Goal: Transaction & Acquisition: Download file/media

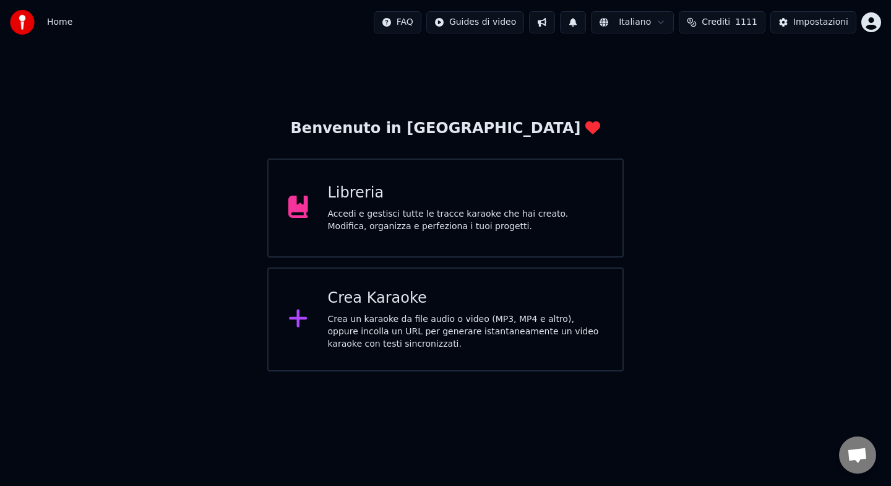
click at [418, 203] on div "Libreria Accedi e gestisci tutte le tracce karaoke che hai creato. Modifica, or…" at bounding box center [465, 207] width 275 height 49
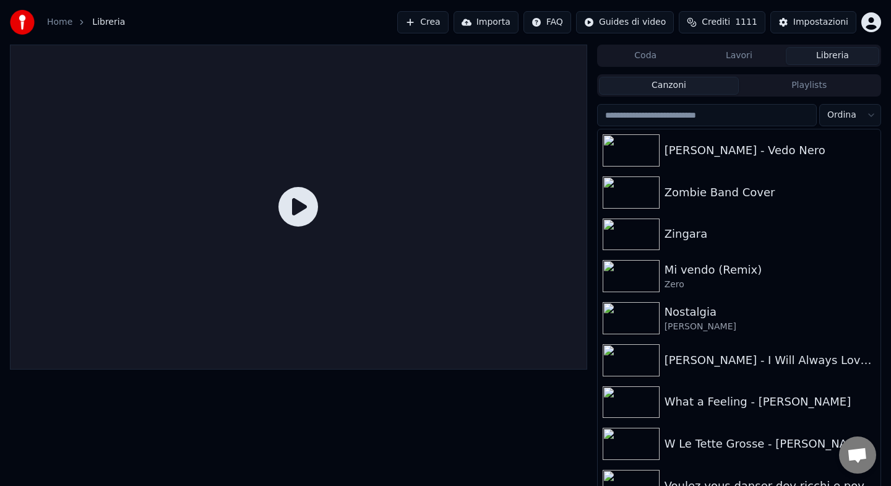
click at [718, 111] on input "search" at bounding box center [707, 115] width 220 height 22
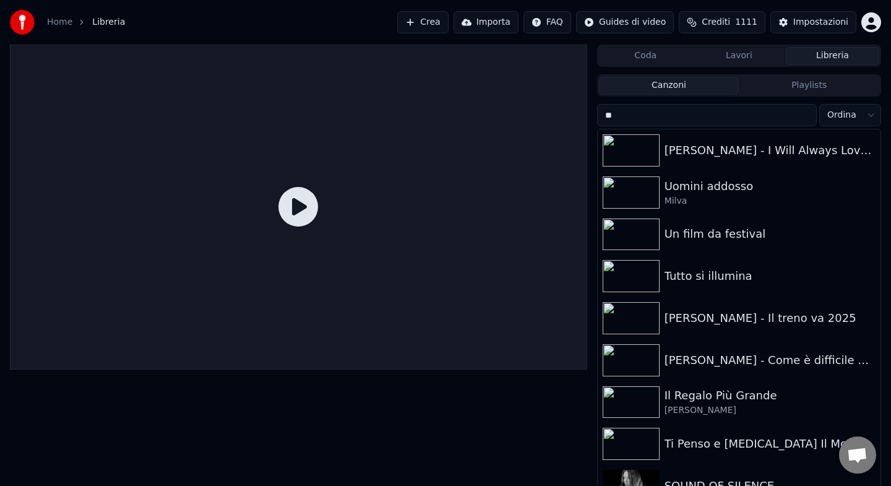
type input "*"
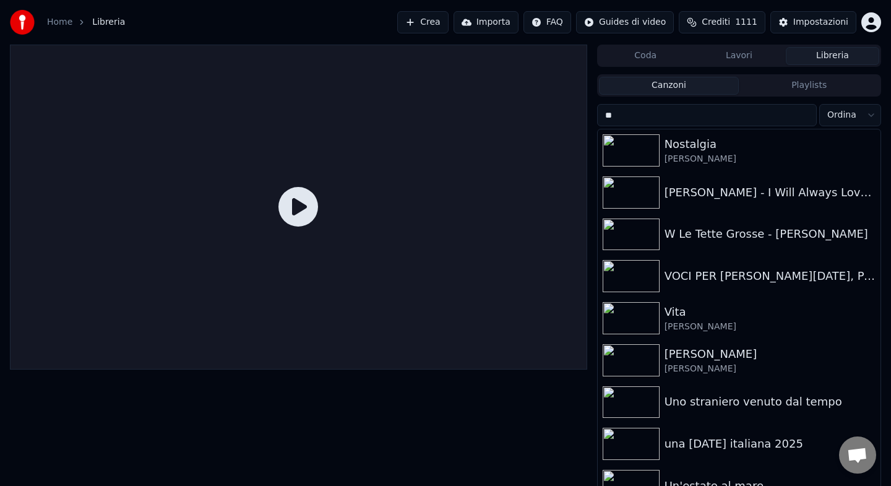
type input "*"
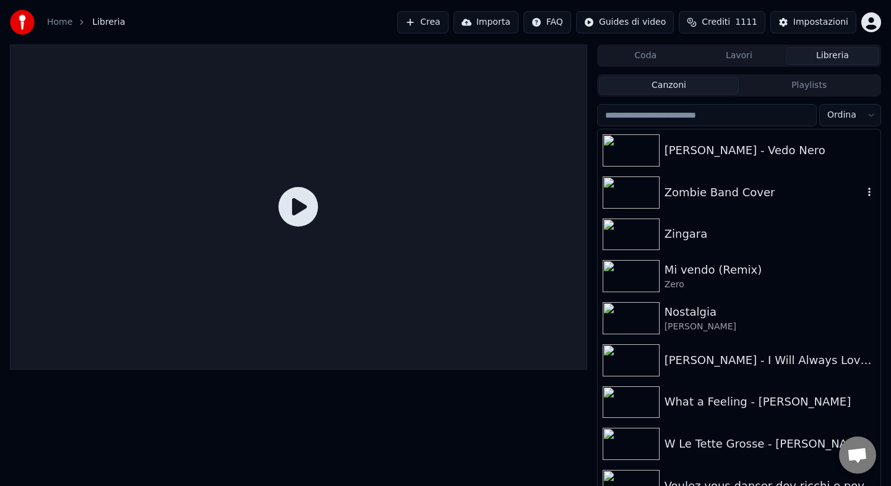
click at [733, 188] on div "Zombie Band Cover" at bounding box center [763, 192] width 199 height 17
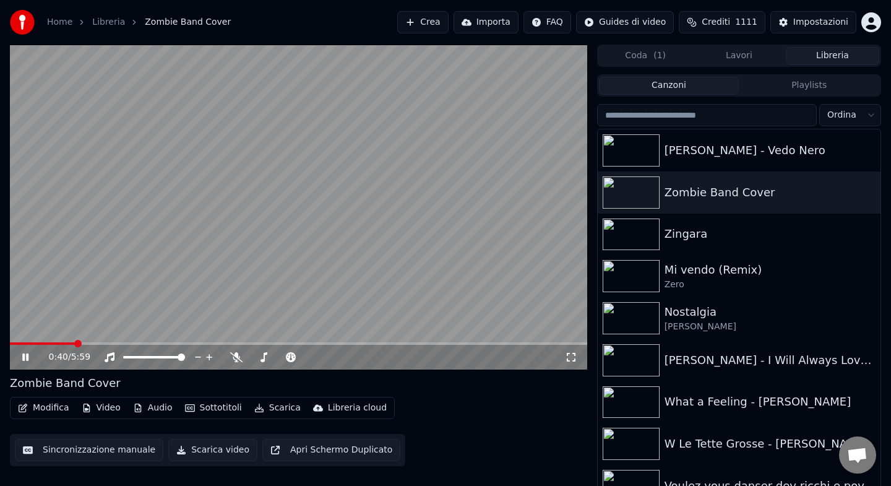
click at [106, 408] on button "Video" at bounding box center [101, 407] width 49 height 17
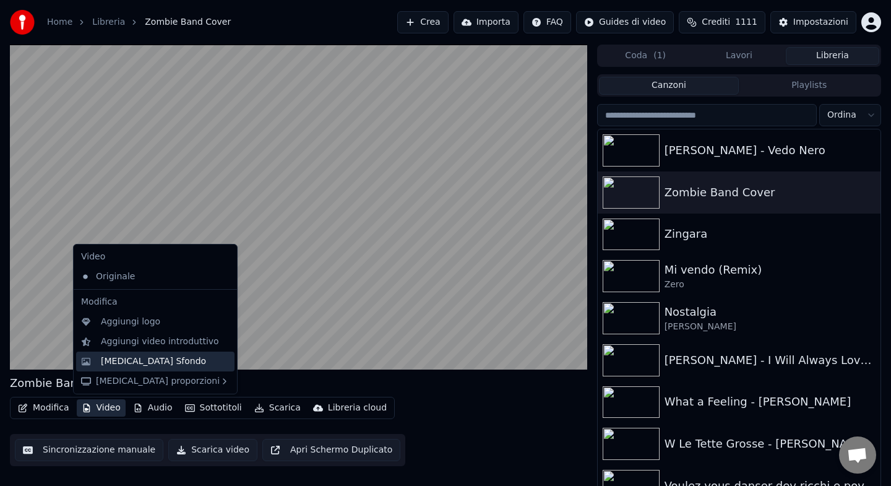
click at [137, 367] on div "[MEDICAL_DATA] Sfondo" at bounding box center [153, 361] width 105 height 12
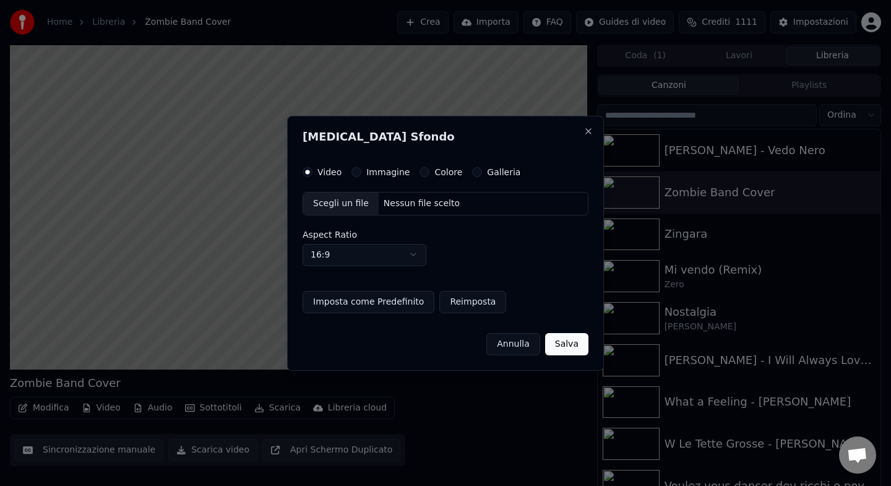
click at [423, 172] on button "Colore" at bounding box center [424, 172] width 10 height 10
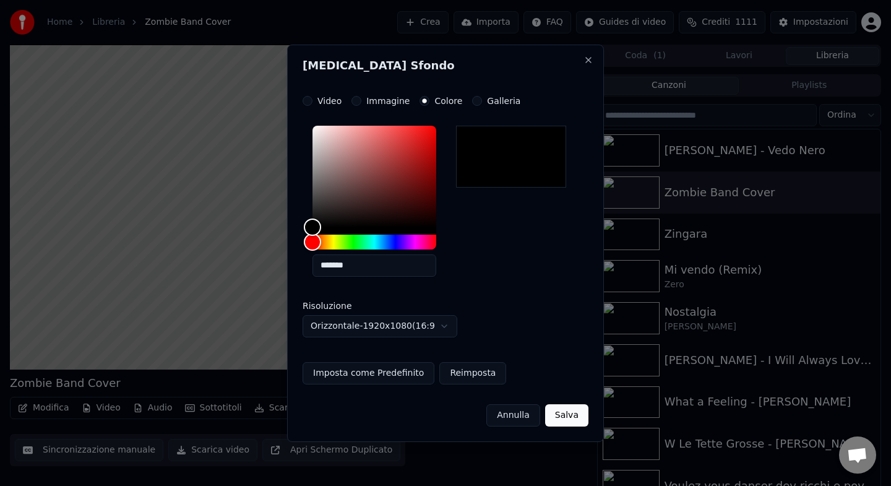
click at [570, 416] on button "Salva" at bounding box center [566, 415] width 43 height 22
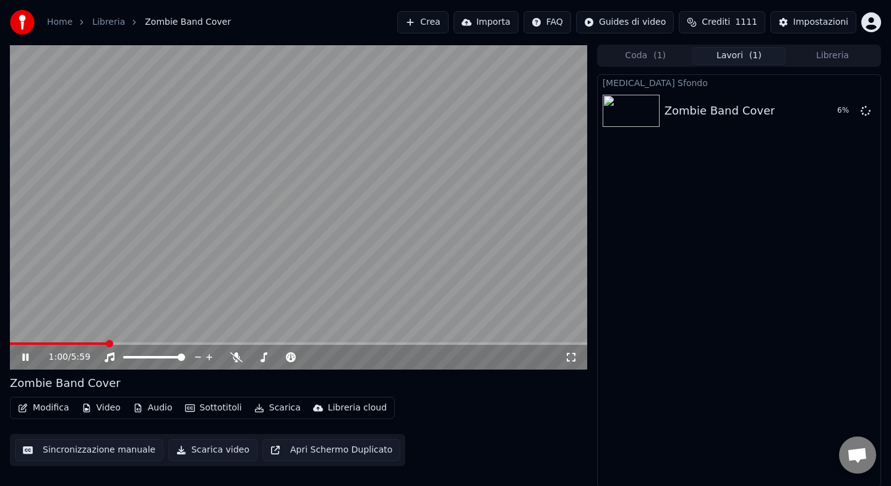
click at [158, 406] on button "Audio" at bounding box center [152, 407] width 49 height 17
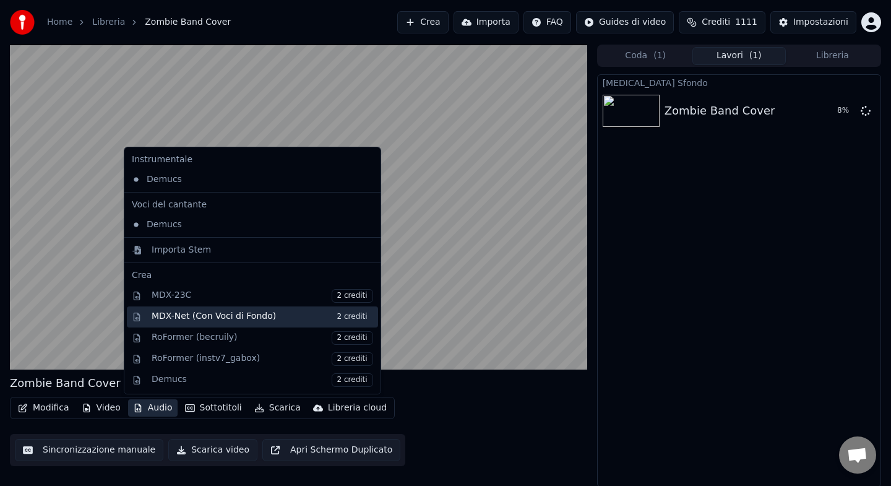
click at [190, 315] on div "MDX-Net (Con Voci di Fondo) 2 crediti" at bounding box center [262, 317] width 221 height 14
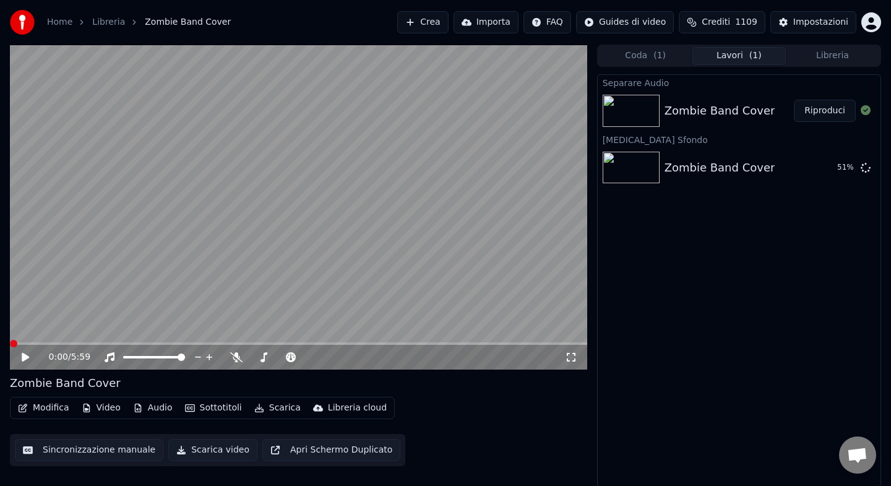
click at [823, 111] on button "Riproduci" at bounding box center [825, 111] width 62 height 22
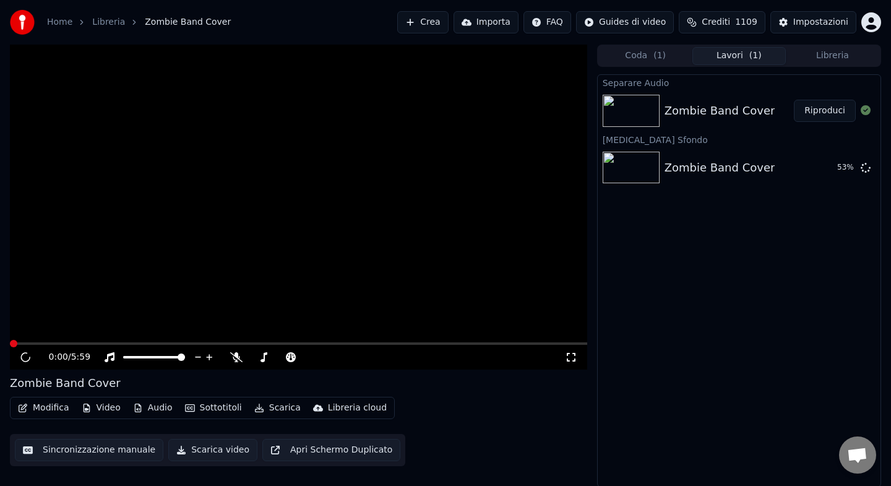
click at [153, 410] on button "Audio" at bounding box center [152, 407] width 49 height 17
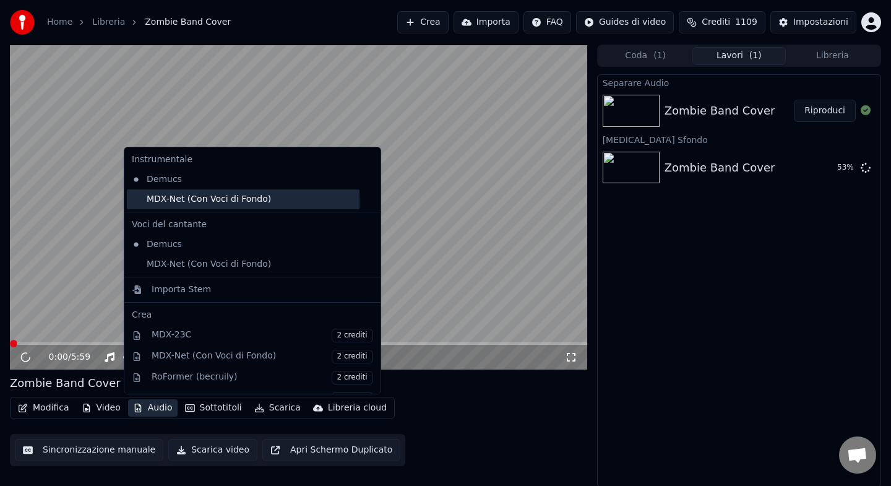
click at [169, 204] on div "MDX-Net (Con Voci di Fondo)" at bounding box center [243, 199] width 233 height 20
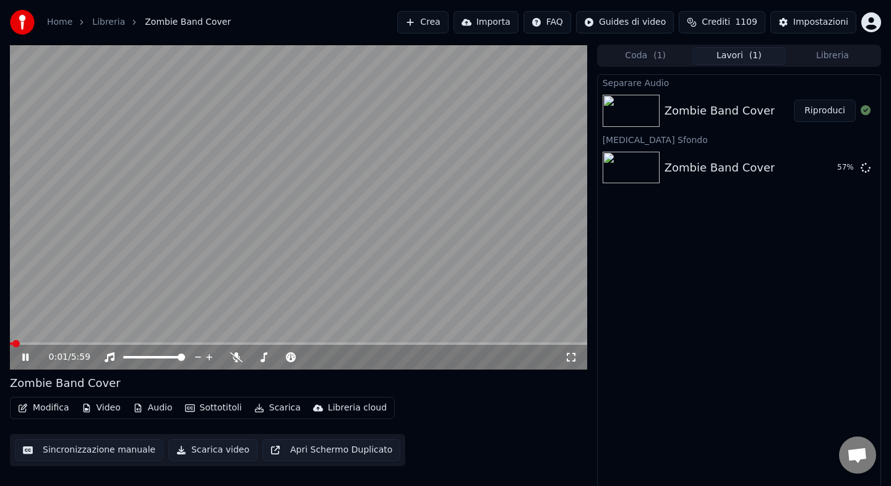
click at [26, 359] on icon at bounding box center [25, 356] width 6 height 7
click at [822, 171] on button "Riproduci" at bounding box center [825, 168] width 62 height 22
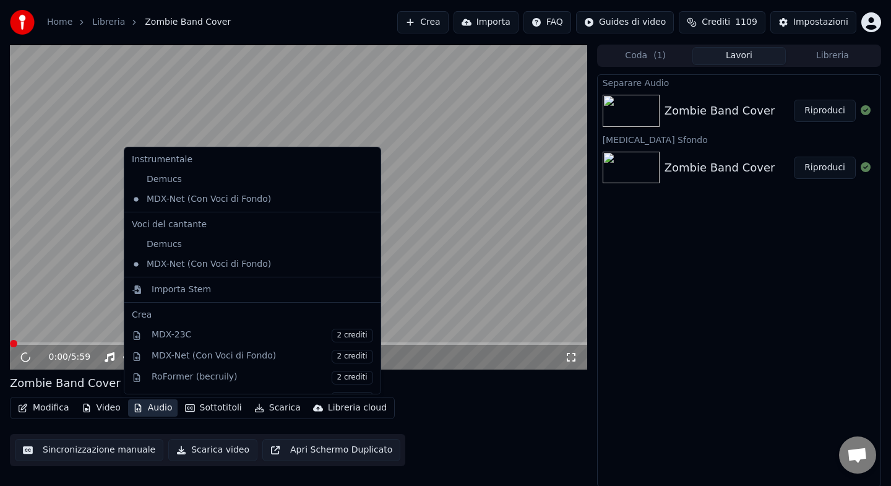
click at [147, 406] on button "Audio" at bounding box center [152, 407] width 49 height 17
click at [411, 377] on div "Zombie Band Cover" at bounding box center [298, 382] width 577 height 17
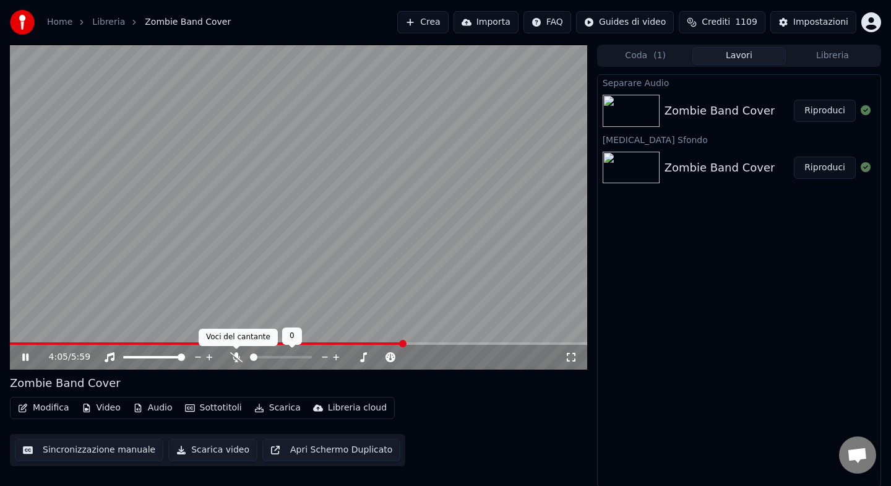
click at [236, 356] on icon at bounding box center [236, 357] width 12 height 10
click at [236, 356] on icon at bounding box center [236, 357] width 7 height 10
click at [236, 356] on icon at bounding box center [236, 357] width 12 height 10
click at [236, 356] on icon at bounding box center [236, 357] width 7 height 10
click at [365, 343] on span at bounding box center [187, 343] width 355 height 2
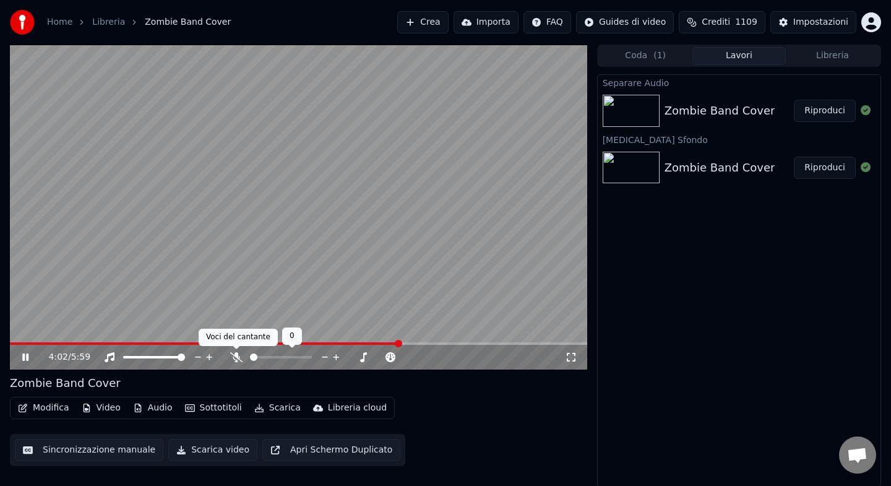
click at [233, 358] on icon at bounding box center [236, 357] width 12 height 10
click at [236, 358] on icon at bounding box center [236, 357] width 7 height 10
click at [238, 358] on icon at bounding box center [236, 357] width 12 height 10
click at [384, 344] on span at bounding box center [197, 343] width 374 height 2
click at [241, 356] on icon at bounding box center [236, 357] width 12 height 10
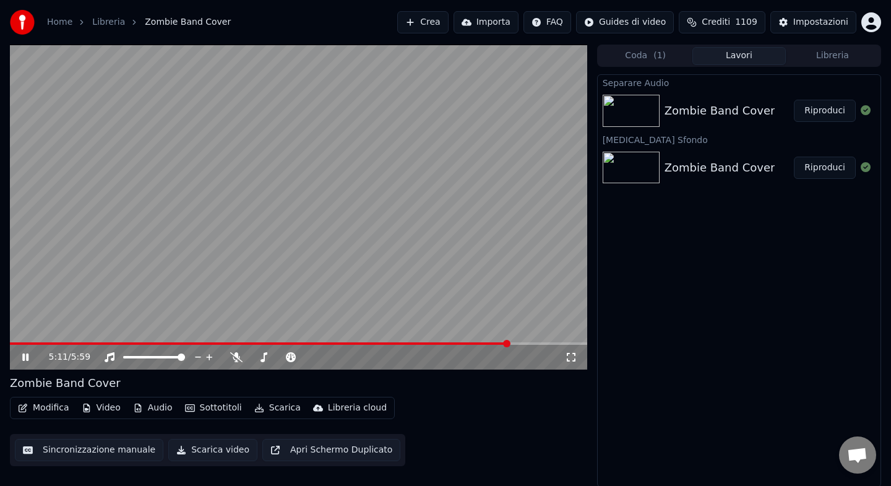
click at [157, 408] on button "Audio" at bounding box center [152, 407] width 49 height 17
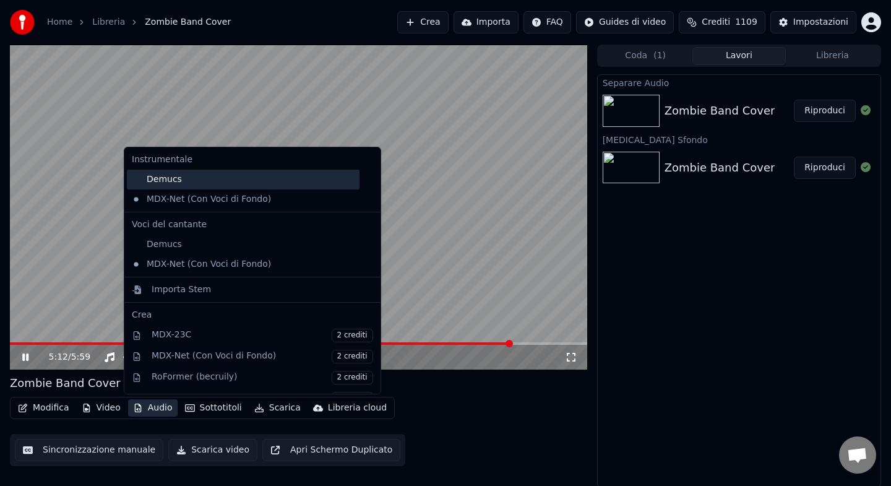
click at [194, 184] on div "Demucs" at bounding box center [243, 179] width 233 height 20
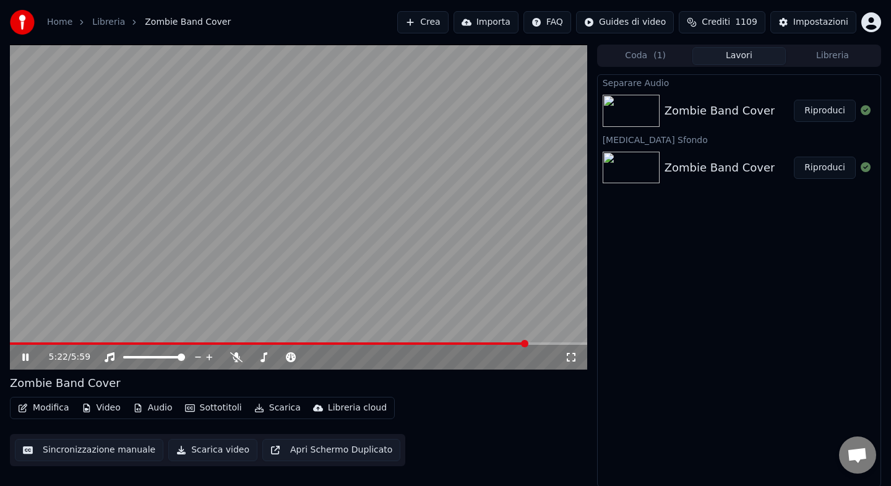
click at [278, 410] on button "Scarica" at bounding box center [277, 407] width 56 height 17
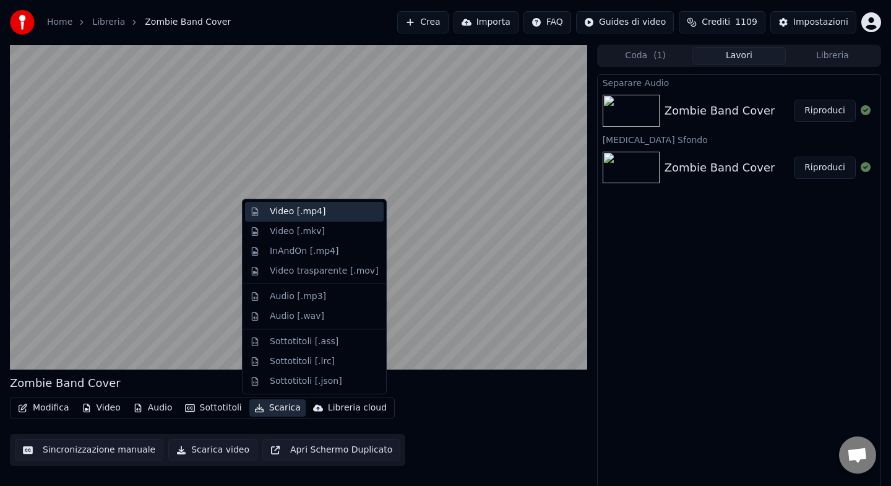
click at [291, 218] on div "Video [.mp4]" at bounding box center [314, 212] width 139 height 20
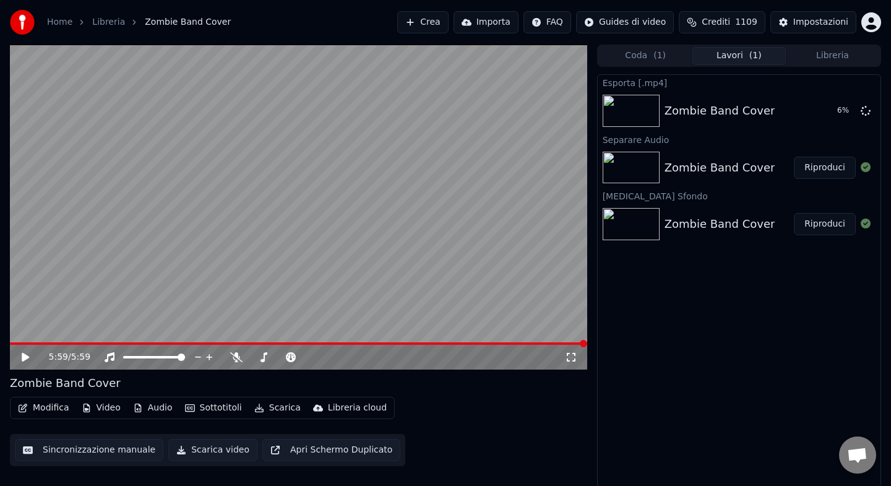
click at [836, 56] on button "Libreria" at bounding box center [832, 56] width 93 height 18
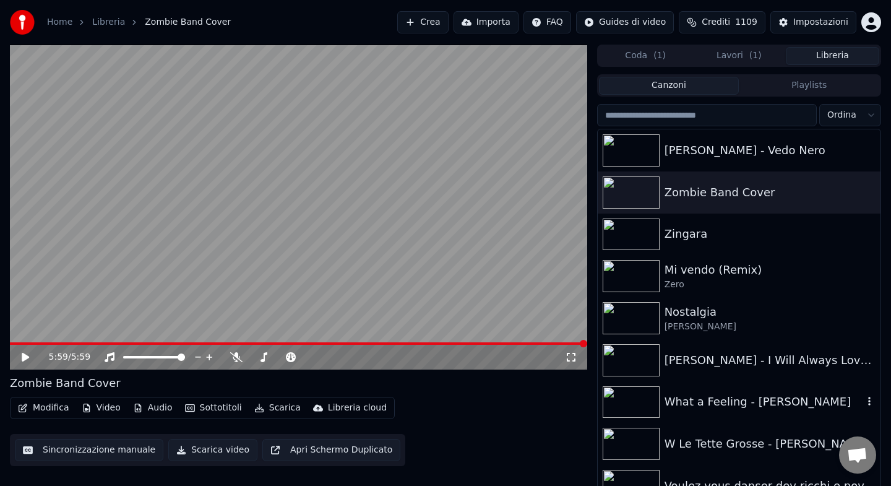
click at [725, 409] on div "What a Feeling - [PERSON_NAME]" at bounding box center [763, 401] width 199 height 17
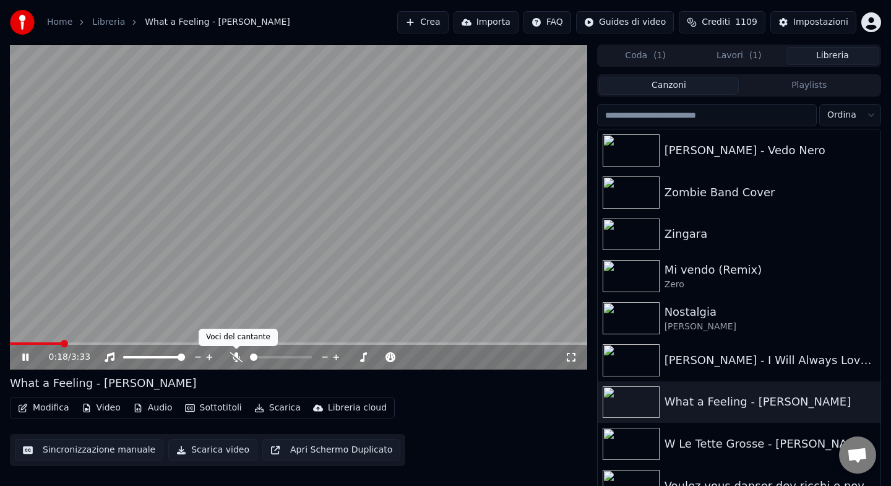
click at [236, 355] on icon at bounding box center [236, 357] width 12 height 10
click at [236, 356] on body "Home Libreria What a Feeling - [PERSON_NAME] Importa FAQ Guides di video Credit…" at bounding box center [445, 243] width 891 height 486
click at [236, 356] on icon at bounding box center [236, 357] width 7 height 10
click at [297, 356] on span at bounding box center [298, 356] width 7 height 7
click at [236, 357] on icon at bounding box center [236, 357] width 12 height 10
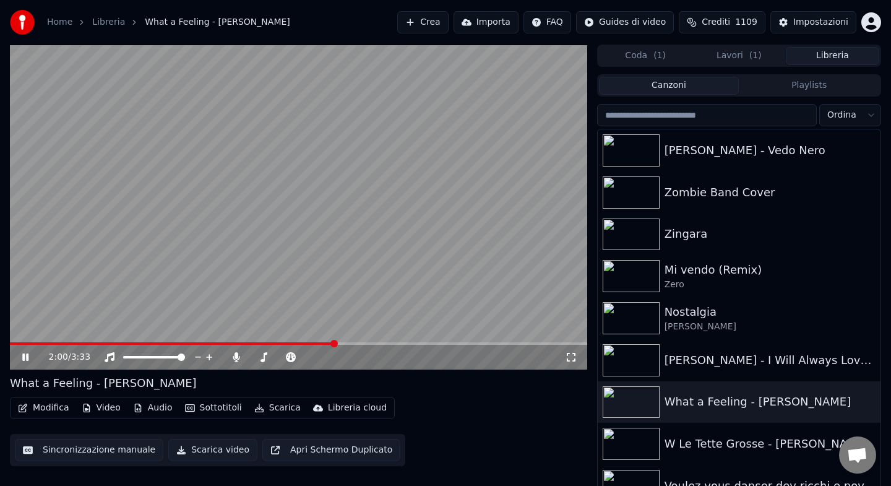
click at [273, 343] on span at bounding box center [172, 343] width 324 height 2
click at [236, 356] on icon at bounding box center [236, 357] width 7 height 10
click at [236, 356] on icon at bounding box center [236, 357] width 12 height 10
click at [236, 356] on icon at bounding box center [236, 357] width 7 height 10
click at [24, 355] on icon at bounding box center [25, 356] width 6 height 7
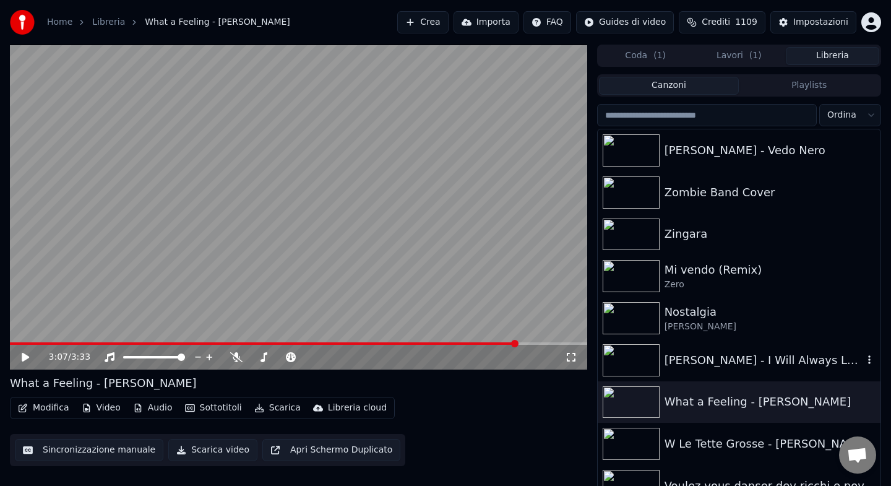
click at [712, 357] on div "[PERSON_NAME] - I Will Always Love You" at bounding box center [763, 359] width 199 height 17
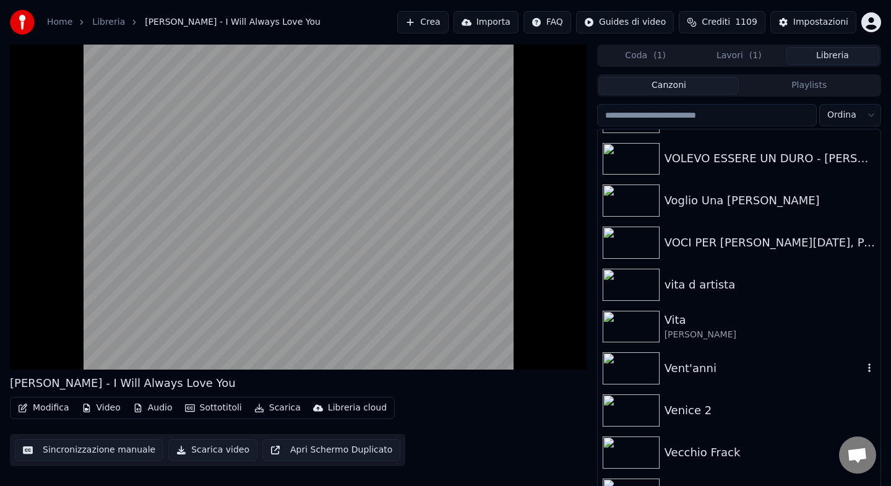
scroll to position [520, 0]
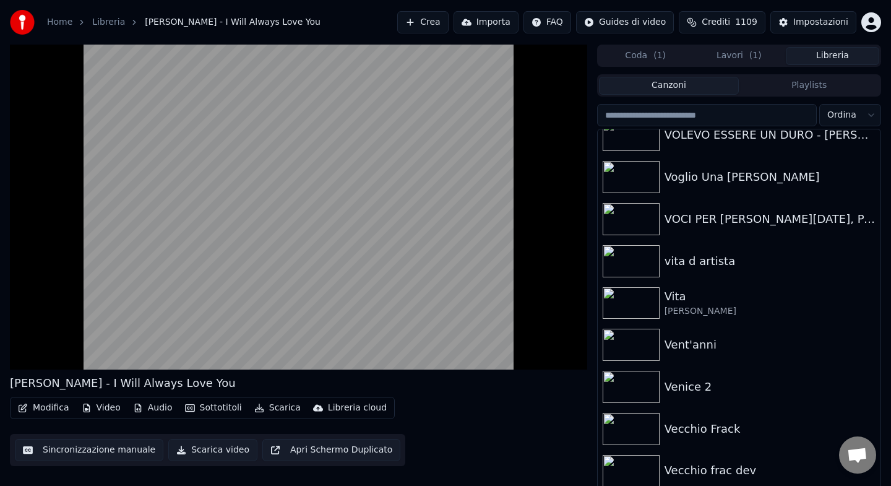
click at [866, 116] on html "Home Libreria [PERSON_NAME] - I Will Always Love You Crea Importa FAQ Guides di…" at bounding box center [445, 243] width 891 height 486
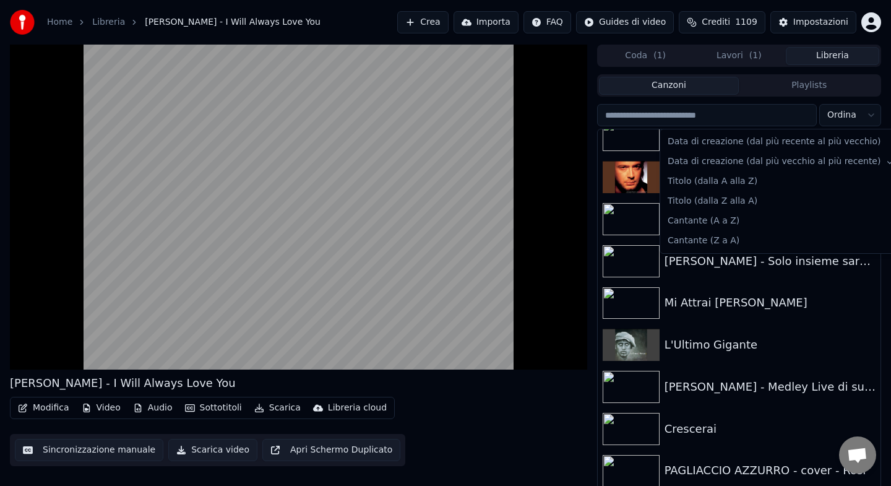
click at [650, 142] on html "Home Libreria [PERSON_NAME] - I Will Always Love You Crea Importa FAQ Guides di…" at bounding box center [445, 243] width 891 height 486
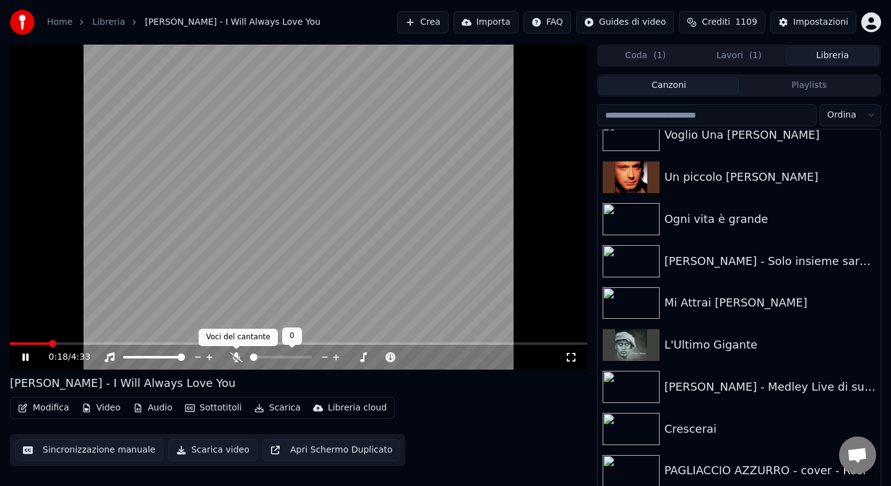
click at [234, 358] on icon at bounding box center [236, 357] width 12 height 10
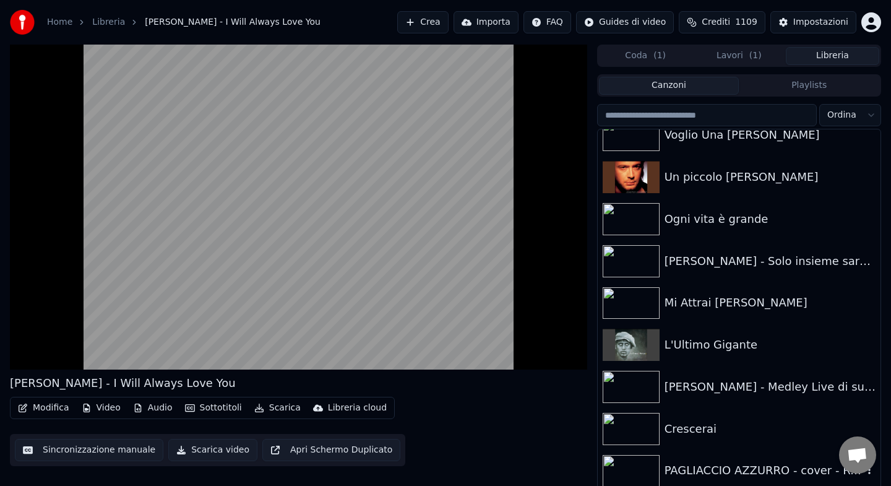
click at [703, 465] on div "PAGLIACCIO AZZURRO - cover - Rosi" at bounding box center [763, 469] width 199 height 17
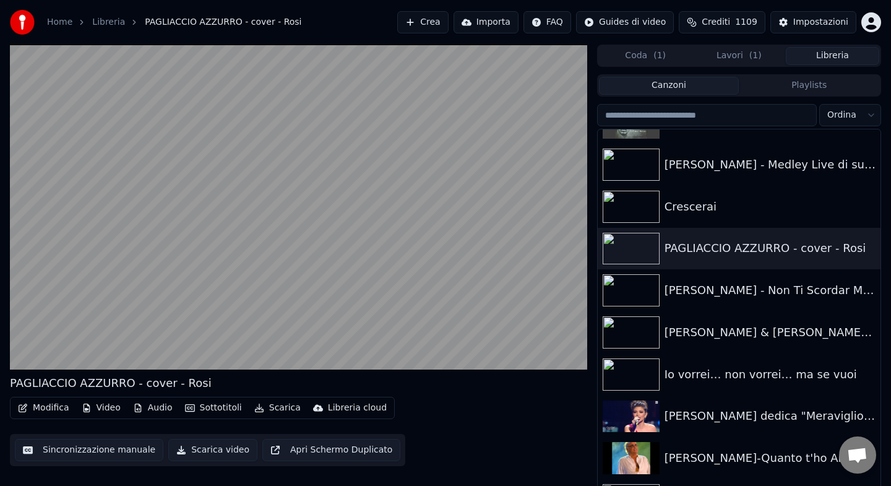
scroll to position [767, 0]
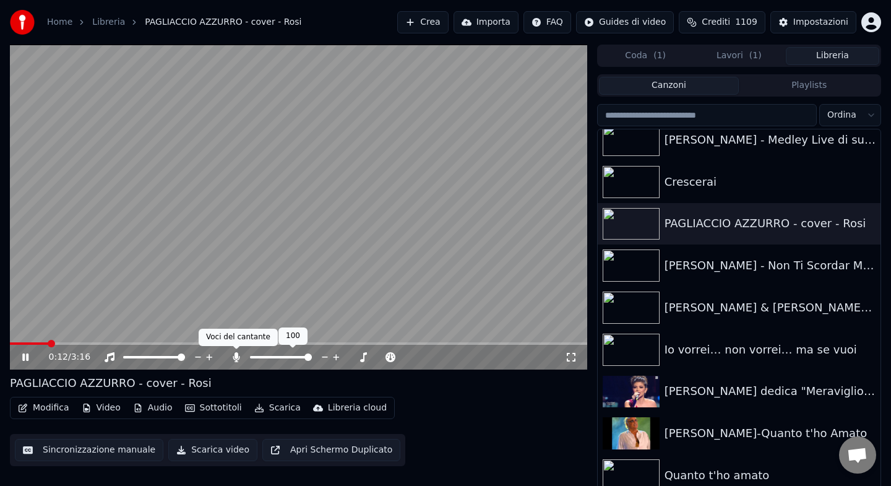
click at [236, 358] on icon at bounding box center [236, 357] width 7 height 10
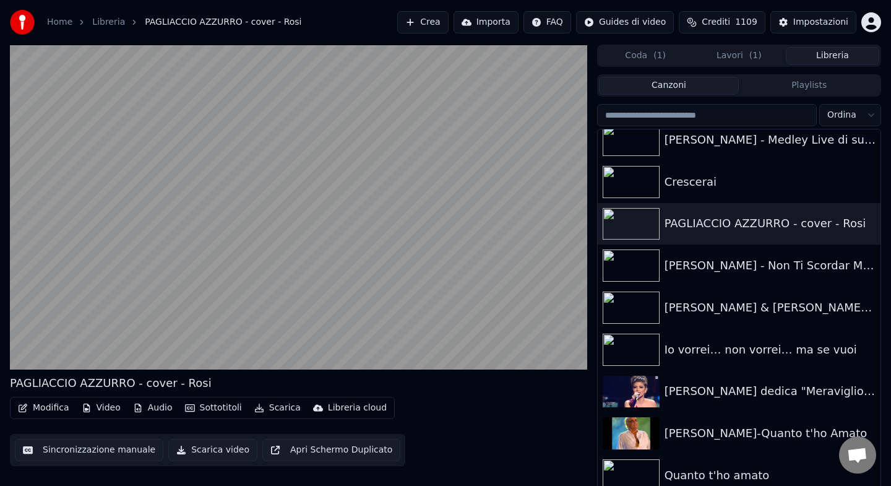
click at [273, 409] on button "Scarica" at bounding box center [277, 407] width 56 height 17
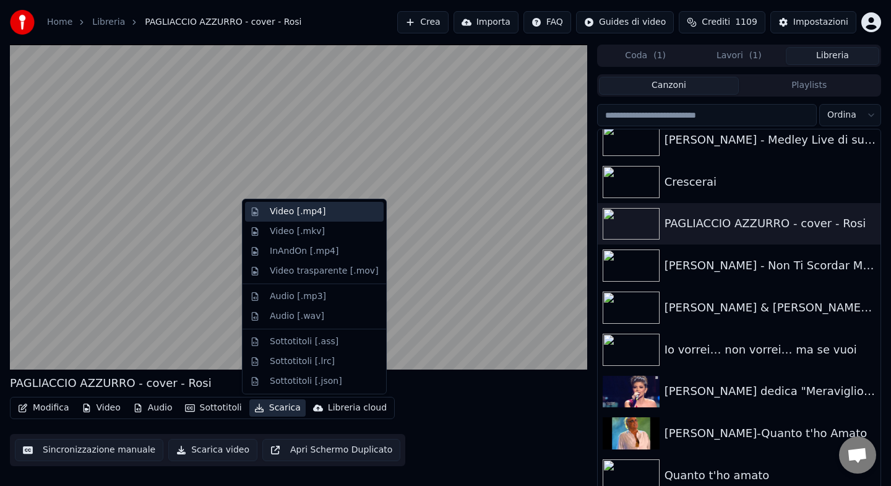
click at [298, 215] on div "Video [.mp4]" at bounding box center [298, 211] width 56 height 12
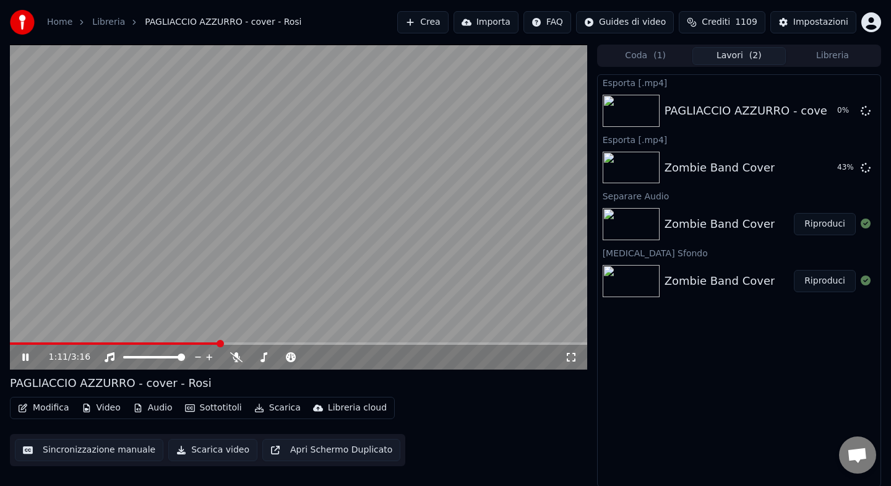
click at [29, 355] on icon at bounding box center [34, 357] width 29 height 10
click at [841, 54] on button "Libreria" at bounding box center [832, 56] width 93 height 18
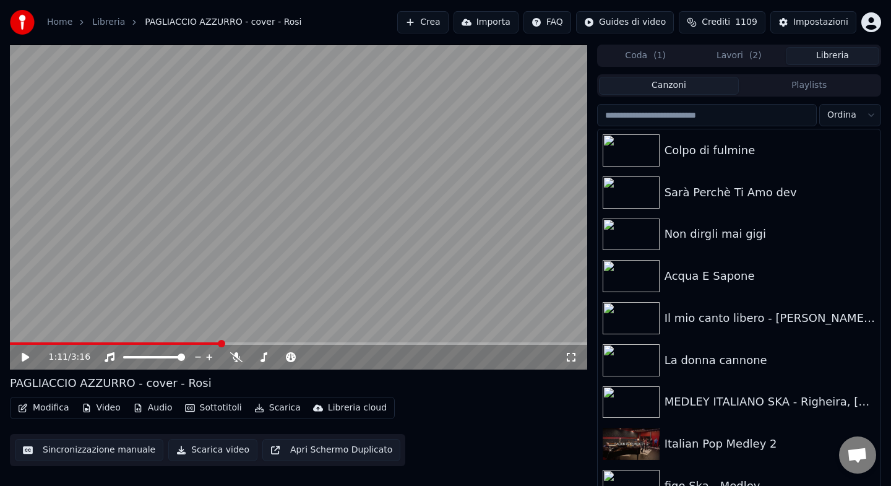
click at [867, 119] on html "Home Libreria PAGLIACCIO AZZURRO - cover - Rosi Crea Importa FAQ Guides di vide…" at bounding box center [445, 243] width 891 height 486
click at [685, 152] on div "Colpo di fulmine" at bounding box center [763, 150] width 199 height 17
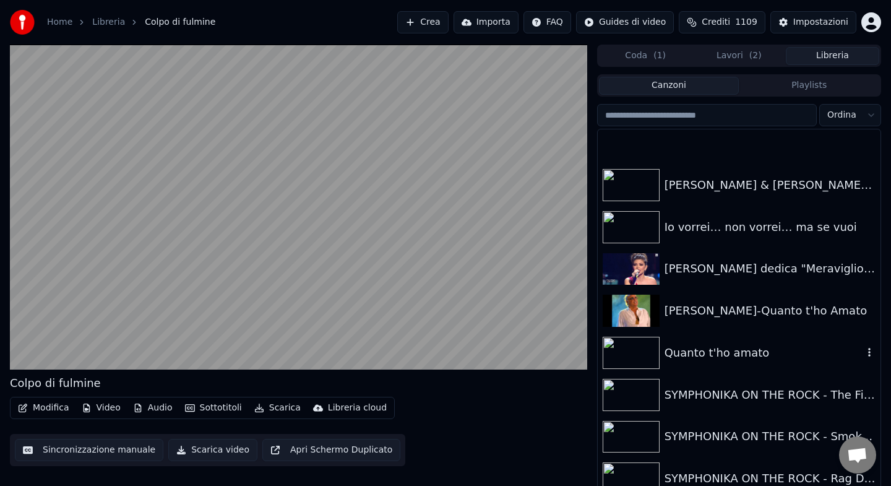
scroll to position [1089, 0]
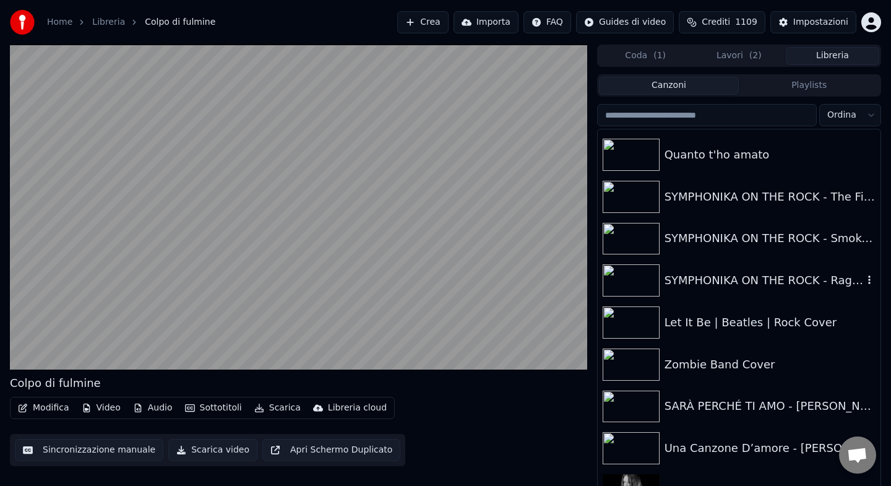
click at [716, 284] on div "SYMPHONIKA ON THE ROCK - Rag Doll | Aerosmith Cover - Rock Orchestra - Live in …" at bounding box center [763, 280] width 199 height 17
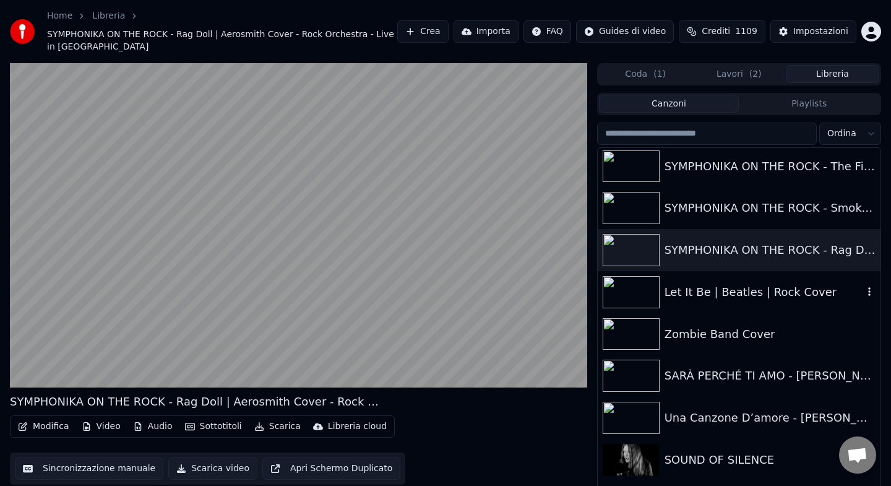
scroll to position [1113, 0]
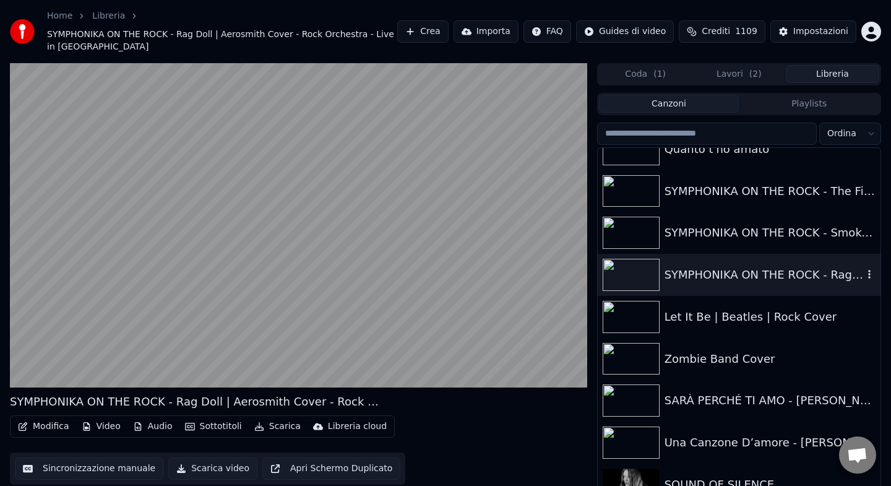
click at [713, 238] on div "SYMPHONIKA ON THE ROCK - Smoke on the Water | Deep Purple Cover - Rock Orchestra" at bounding box center [769, 232] width 211 height 17
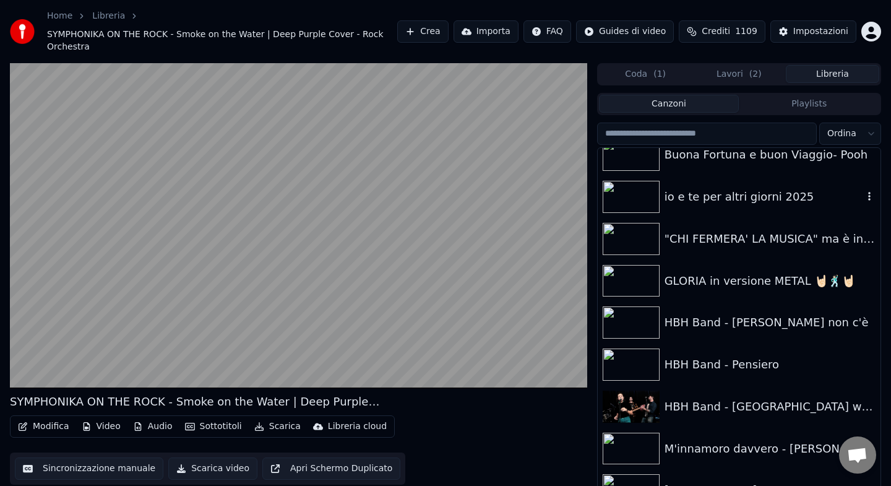
scroll to position [2524, 0]
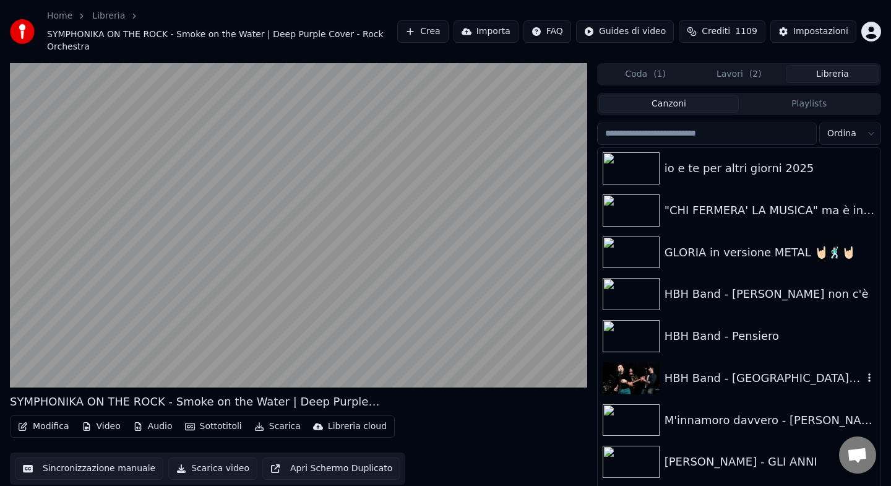
click at [719, 369] on div "HBH Band - [GEOGRAPHIC_DATA] wasn't built in a day" at bounding box center [763, 377] width 199 height 17
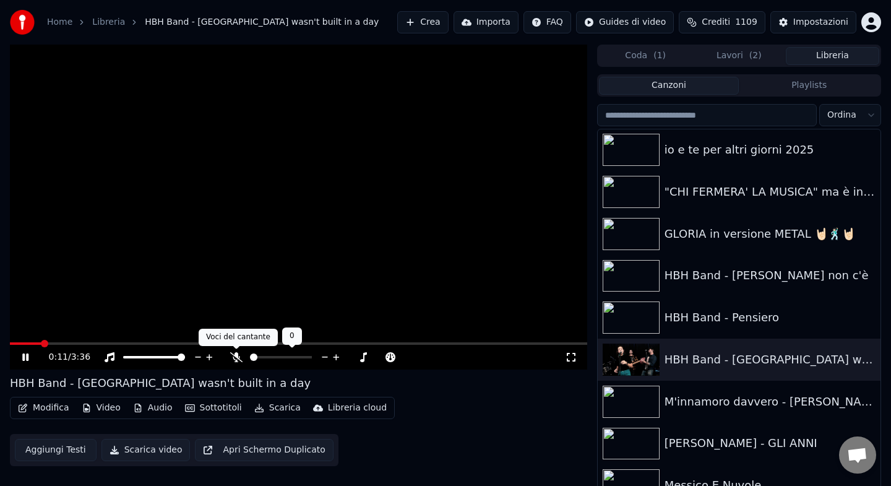
click at [239, 354] on icon at bounding box center [236, 357] width 12 height 10
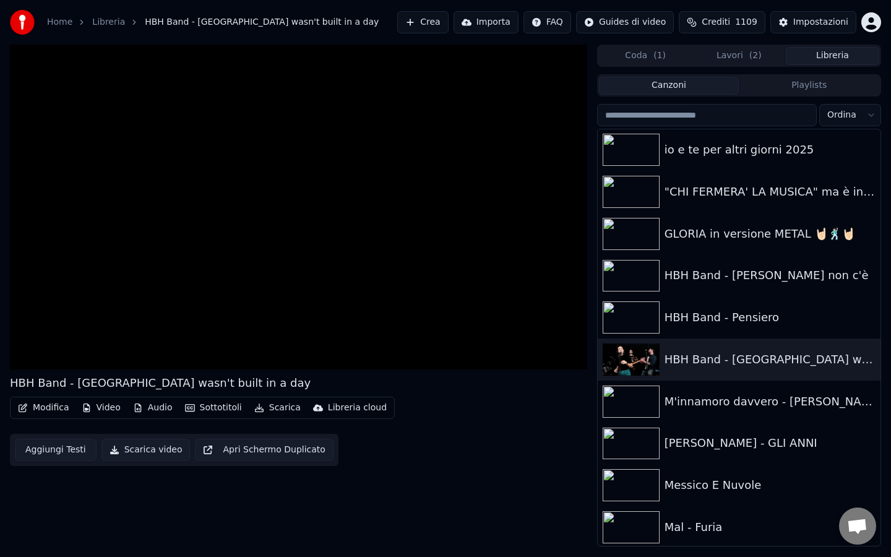
click at [702, 485] on div "Mal - Furia" at bounding box center [739, 527] width 283 height 42
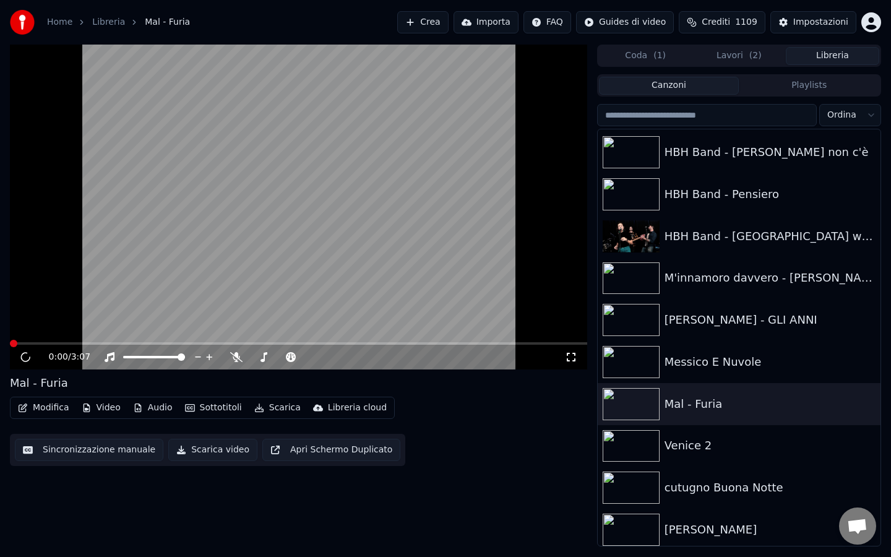
scroll to position [2672, 0]
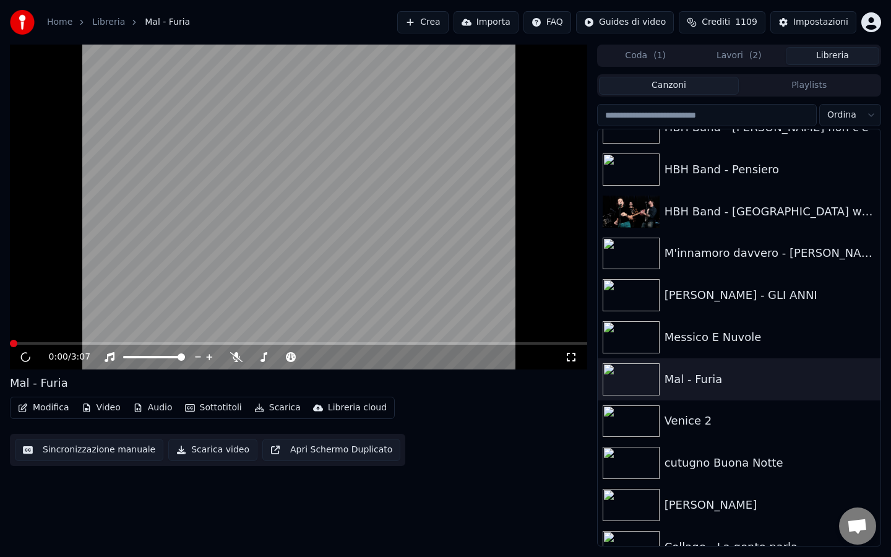
click at [865, 120] on html "Home Libreria Mal - Furia Crea Importa FAQ Guides di video Crediti 1109 Imposta…" at bounding box center [445, 278] width 891 height 557
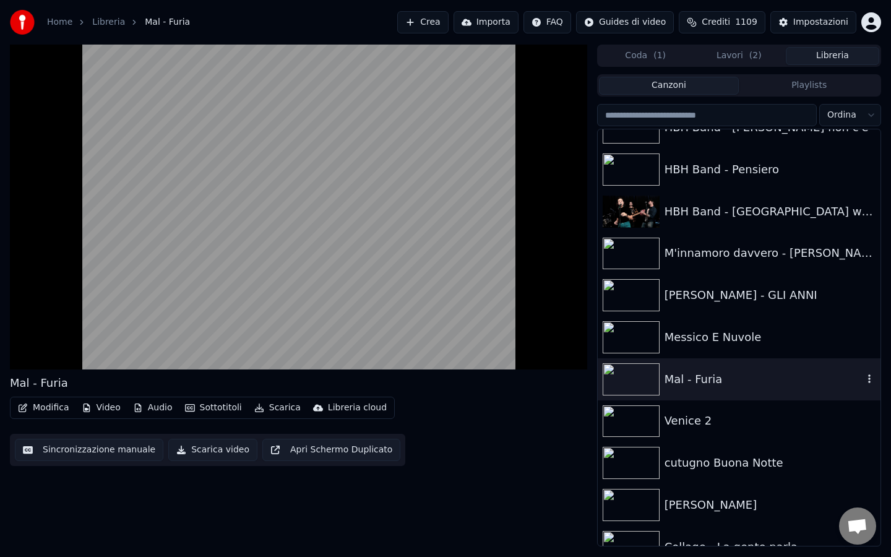
click at [703, 381] on div "Mal - Furia" at bounding box center [763, 379] width 199 height 17
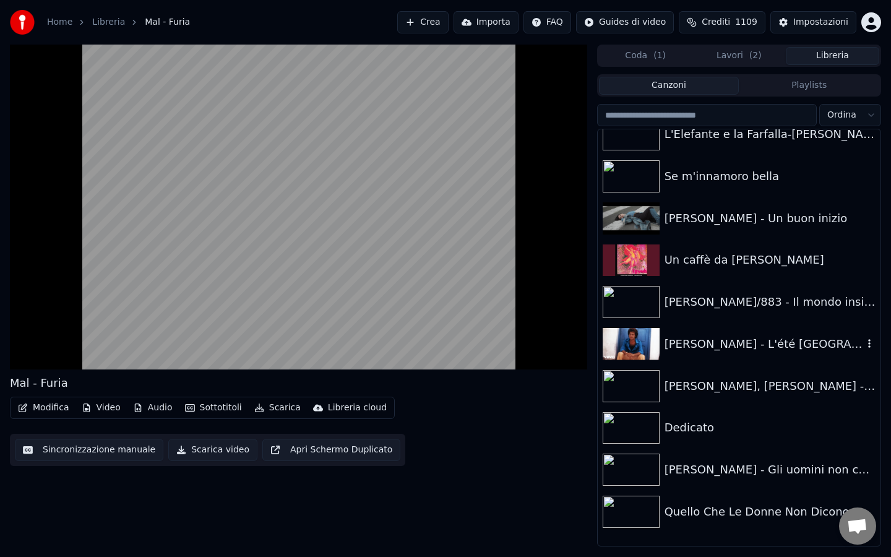
scroll to position [4033, 0]
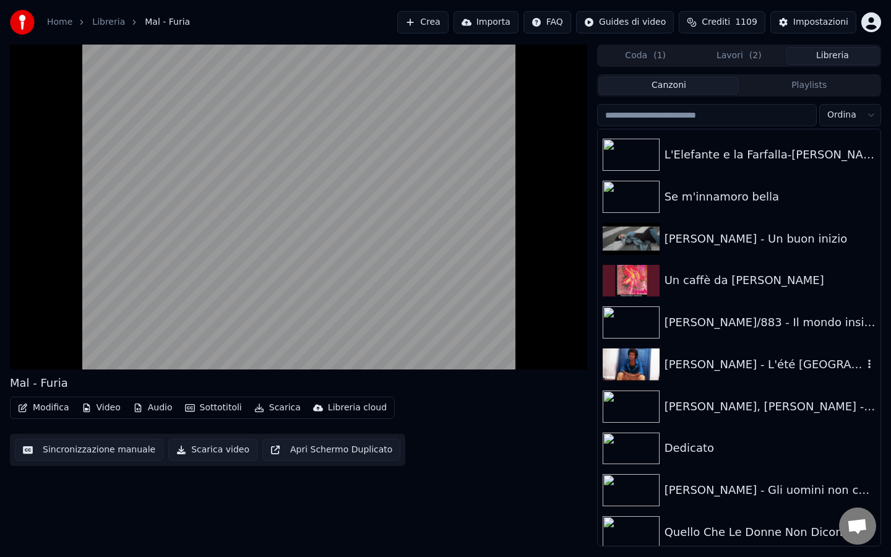
click at [697, 371] on div "[PERSON_NAME] - L'été [GEOGRAPHIC_DATA]" at bounding box center [763, 364] width 199 height 17
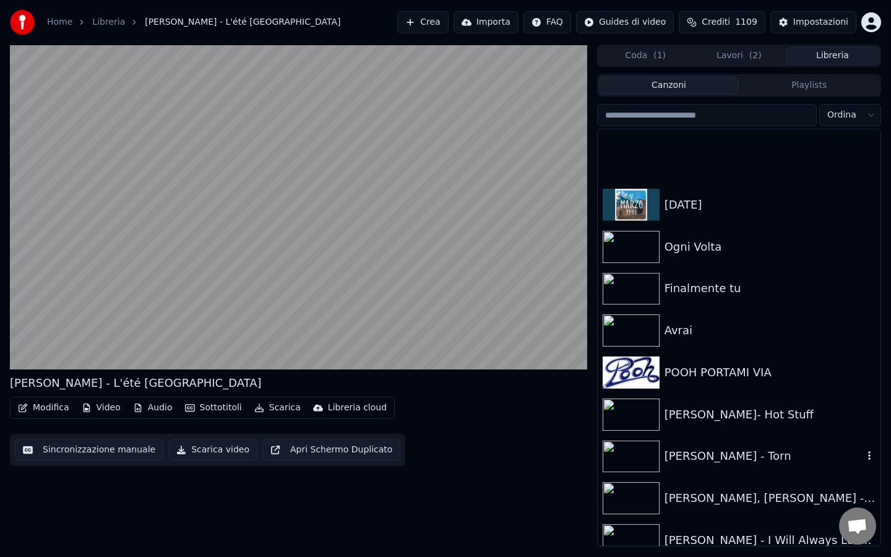
scroll to position [5345, 0]
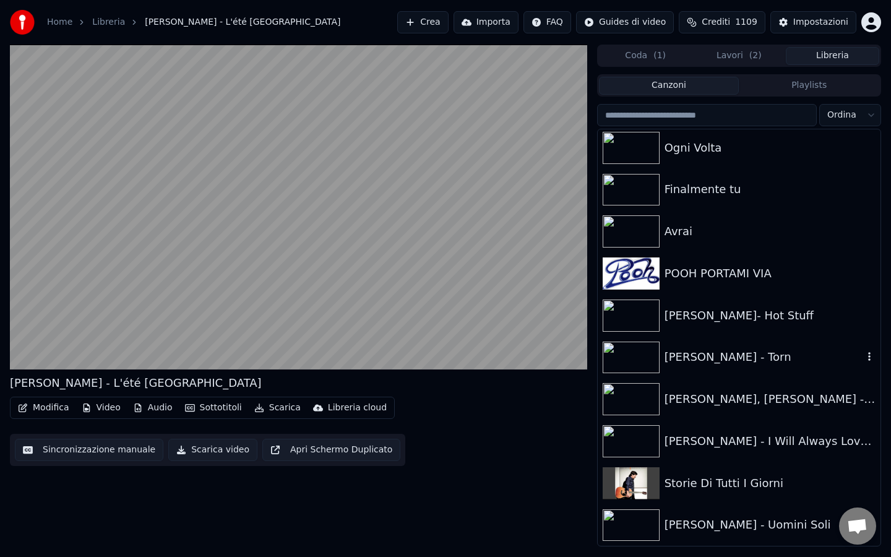
click at [697, 371] on div "[PERSON_NAME] - Torn" at bounding box center [739, 358] width 283 height 42
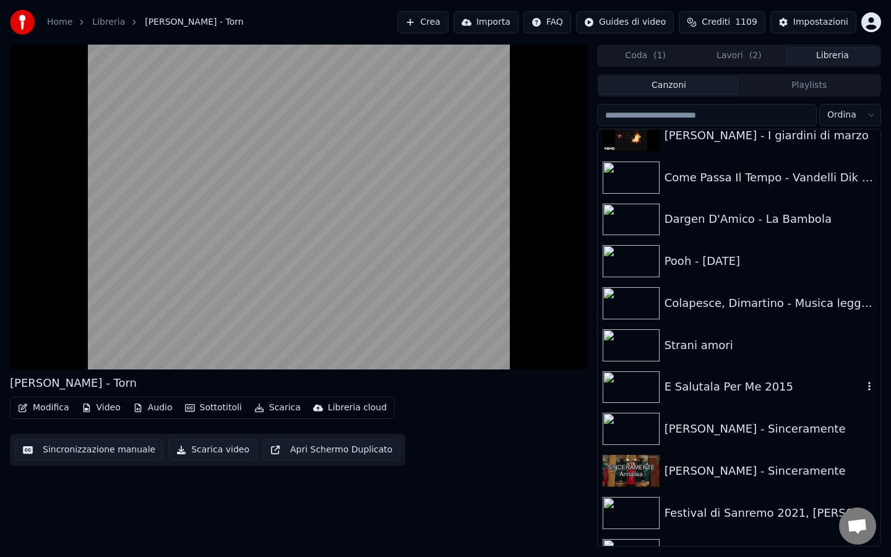
scroll to position [7275, 0]
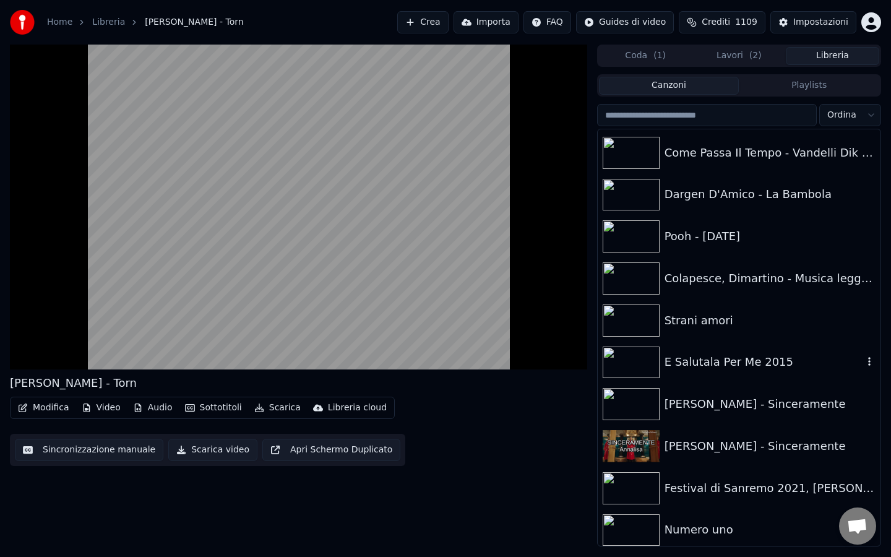
click at [697, 371] on div "E Salutala Per Me 2015" at bounding box center [739, 362] width 283 height 42
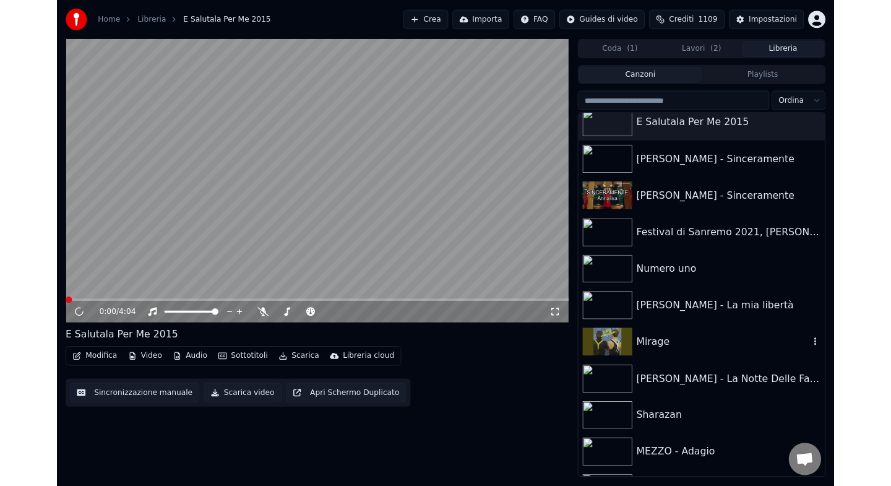
scroll to position [7522, 0]
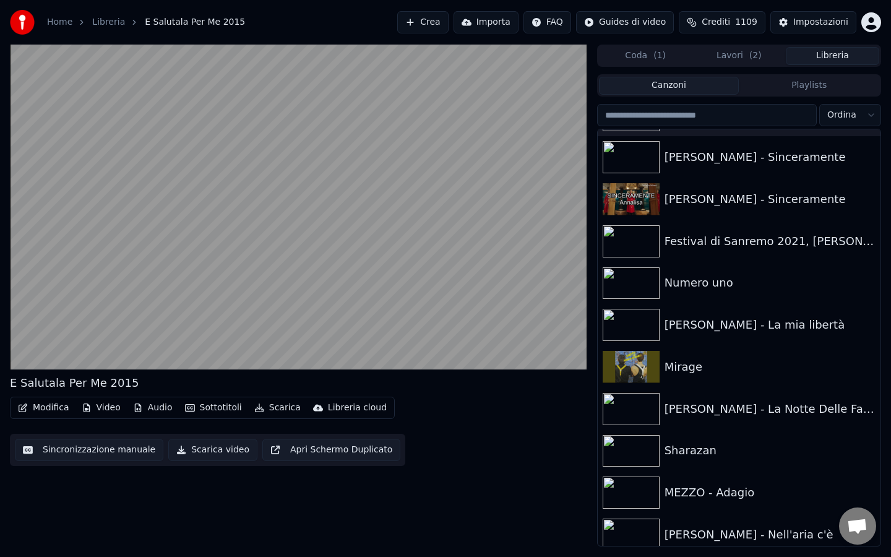
click at [156, 411] on button "Audio" at bounding box center [152, 407] width 49 height 17
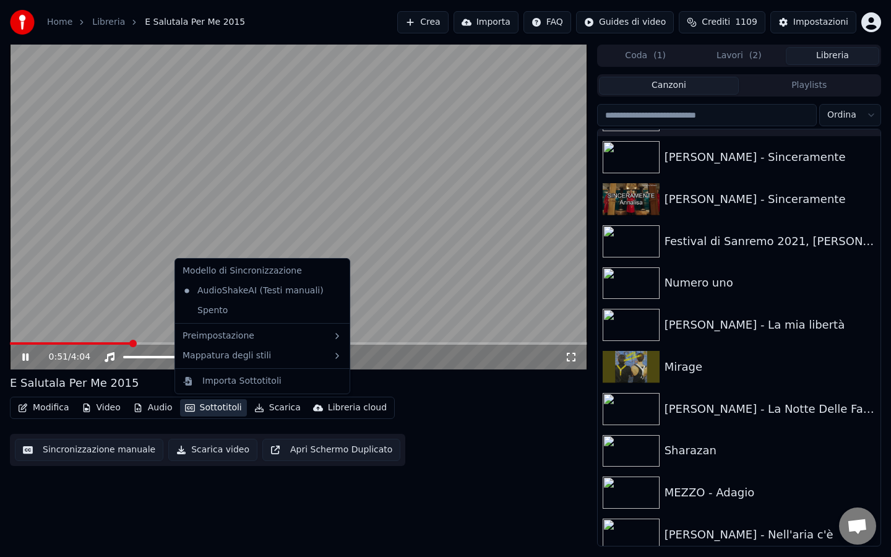
click at [277, 405] on button "Scarica" at bounding box center [277, 407] width 56 height 17
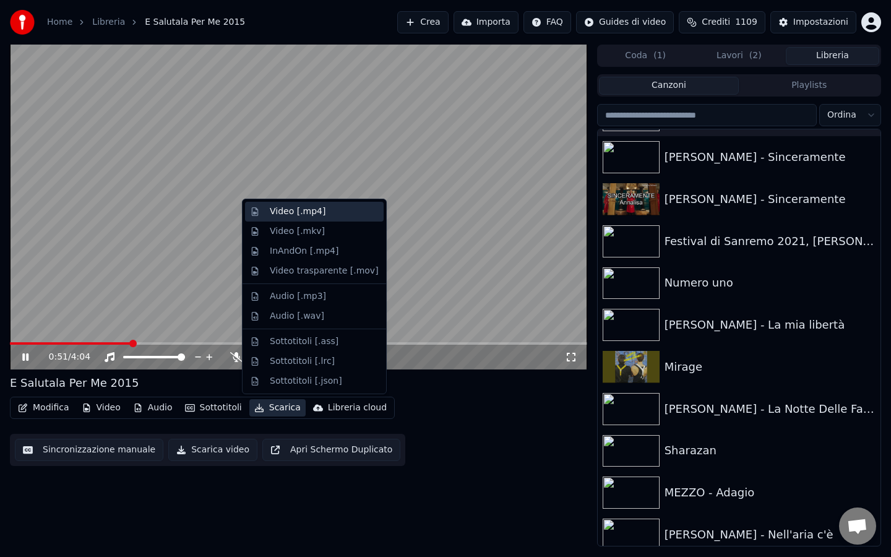
click at [294, 213] on div "Video [.mp4]" at bounding box center [298, 211] width 56 height 12
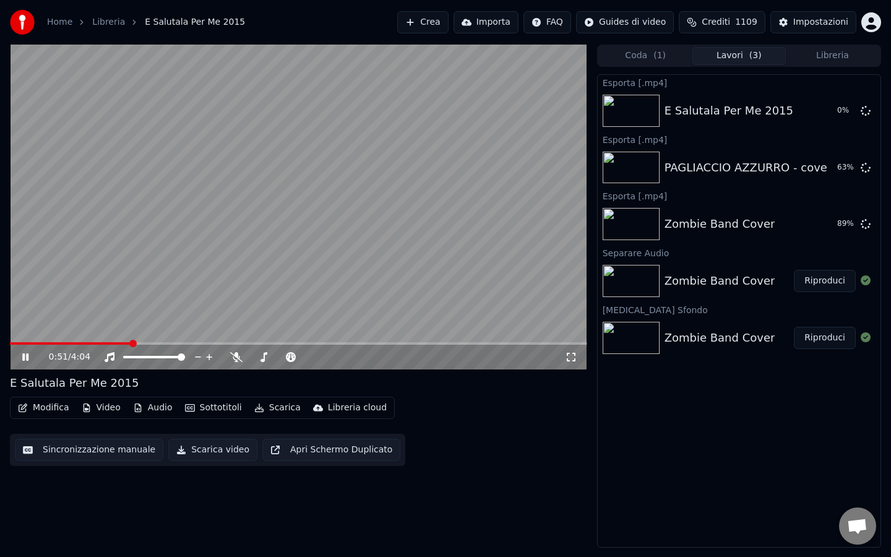
click at [24, 358] on icon at bounding box center [25, 356] width 6 height 7
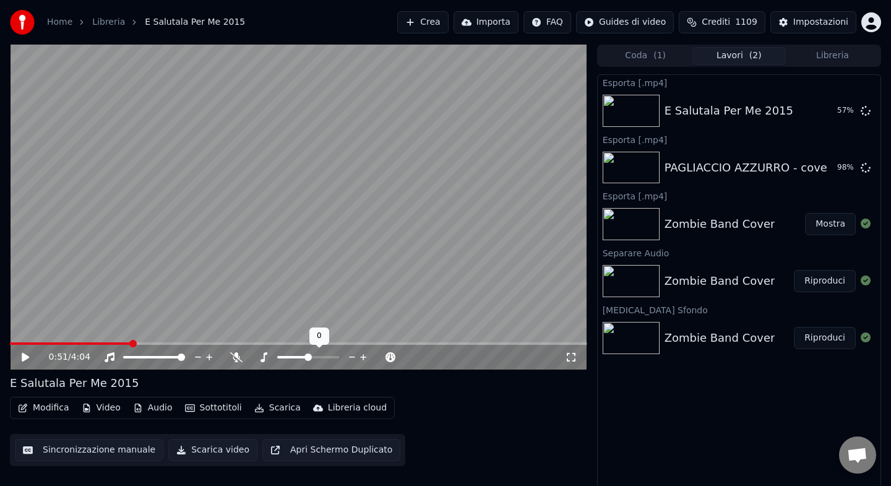
click at [309, 357] on span at bounding box center [307, 356] width 7 height 7
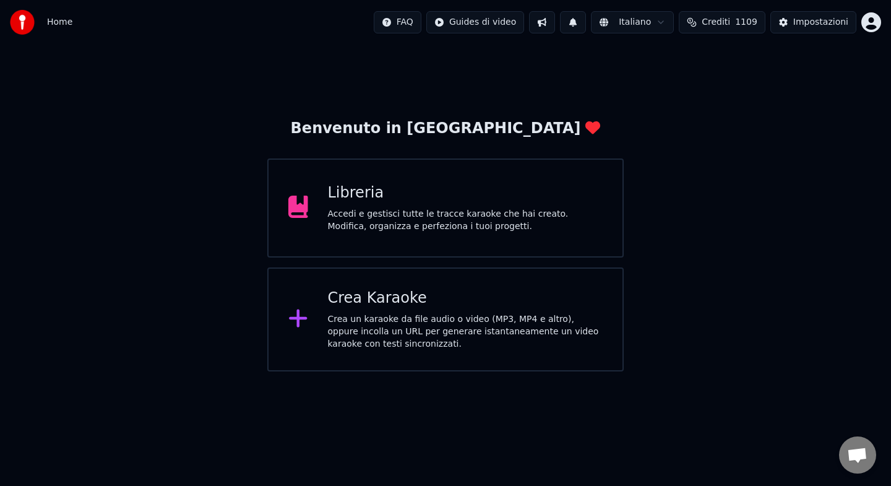
click at [410, 236] on div "Libreria Accedi e gestisci tutte le tracce karaoke che hai creato. Modifica, or…" at bounding box center [445, 207] width 356 height 99
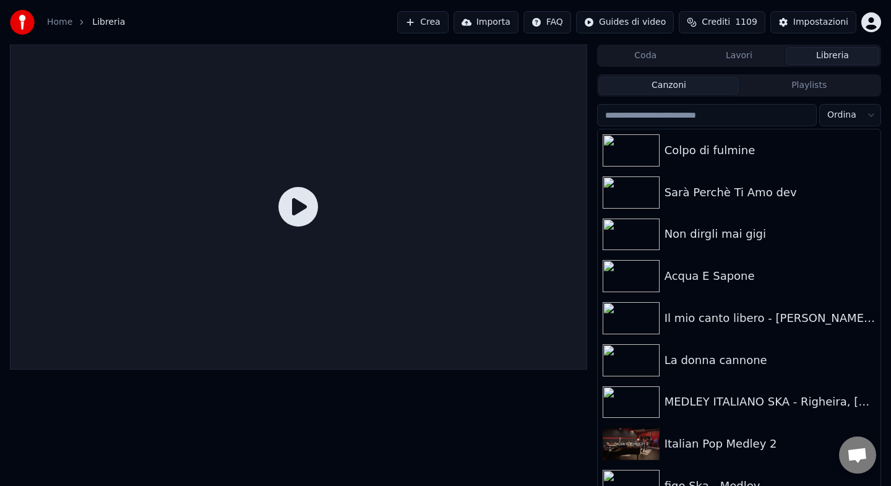
click at [693, 120] on input "search" at bounding box center [707, 115] width 220 height 22
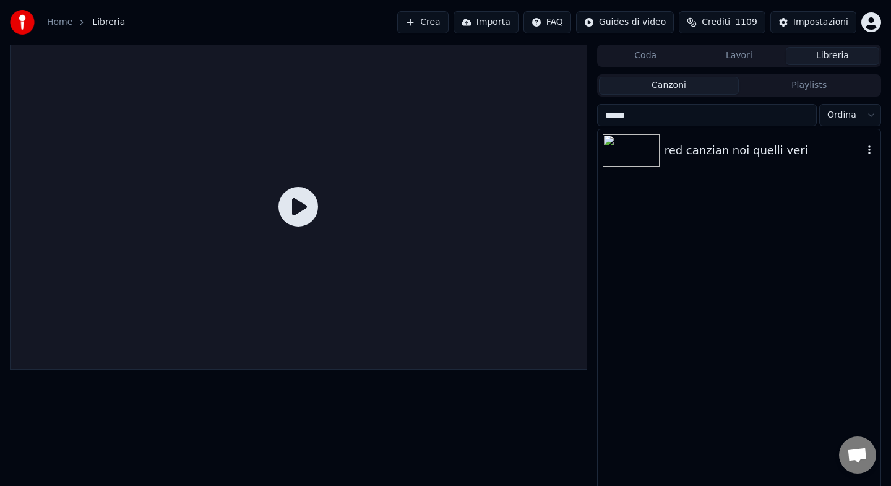
type input "******"
click at [737, 160] on div "red canzian noi quelli veri" at bounding box center [739, 150] width 283 height 42
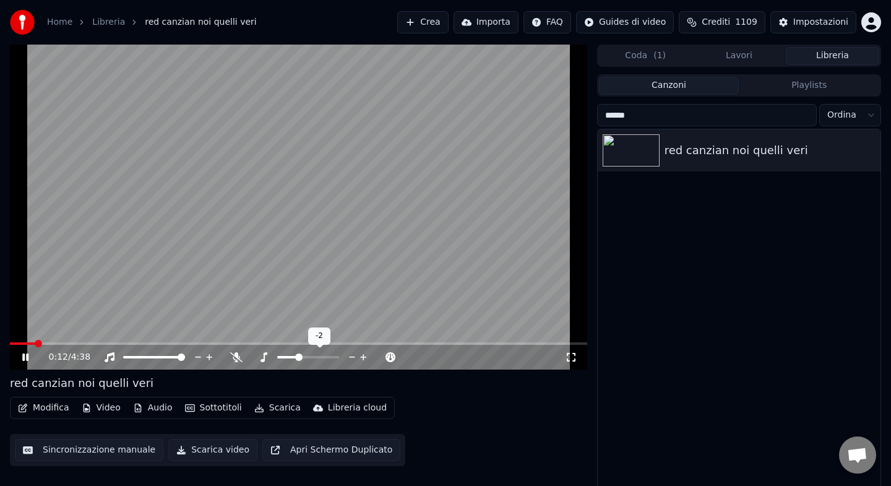
click at [299, 358] on span at bounding box center [298, 356] width 7 height 7
click at [26, 358] on icon at bounding box center [25, 356] width 6 height 7
click at [26, 358] on icon at bounding box center [25, 357] width 7 height 9
click at [158, 408] on button "Audio" at bounding box center [152, 407] width 49 height 17
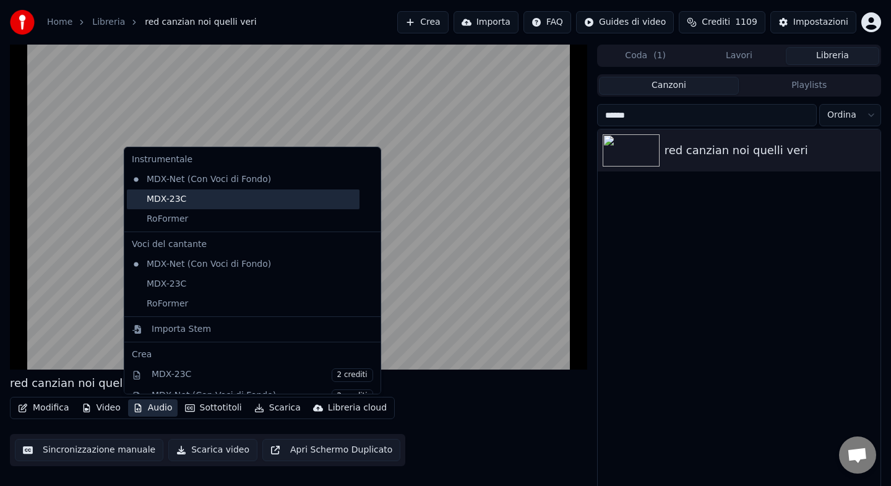
click at [171, 200] on div "MDX-23C" at bounding box center [243, 199] width 233 height 20
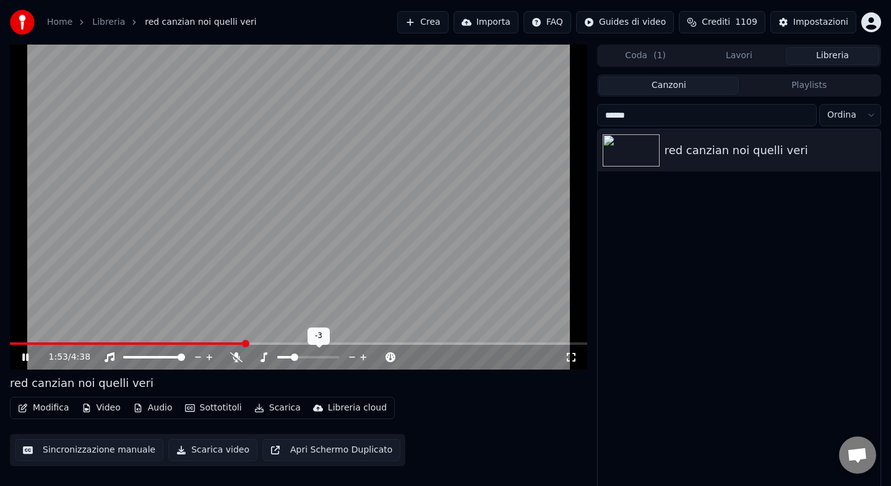
click at [293, 354] on span at bounding box center [294, 356] width 7 height 7
click at [25, 358] on icon at bounding box center [34, 357] width 29 height 10
click at [274, 410] on button "Scarica" at bounding box center [277, 407] width 56 height 17
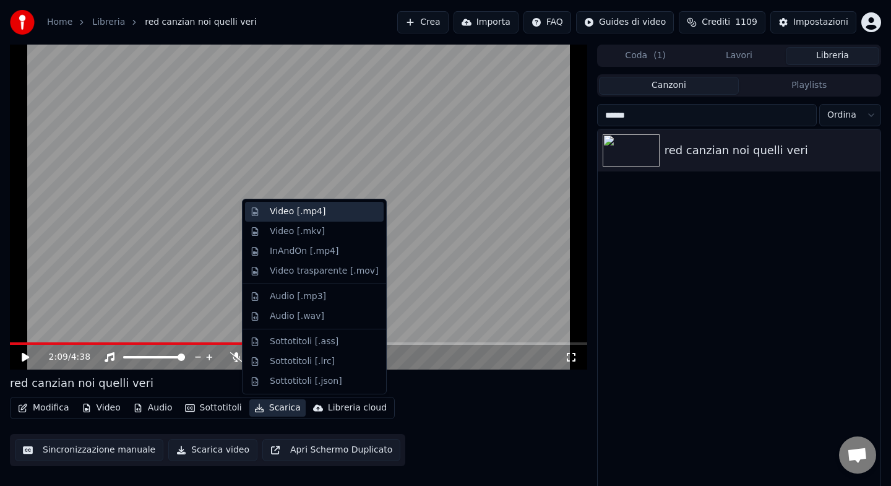
click at [276, 215] on div "Video [.mp4]" at bounding box center [298, 211] width 56 height 12
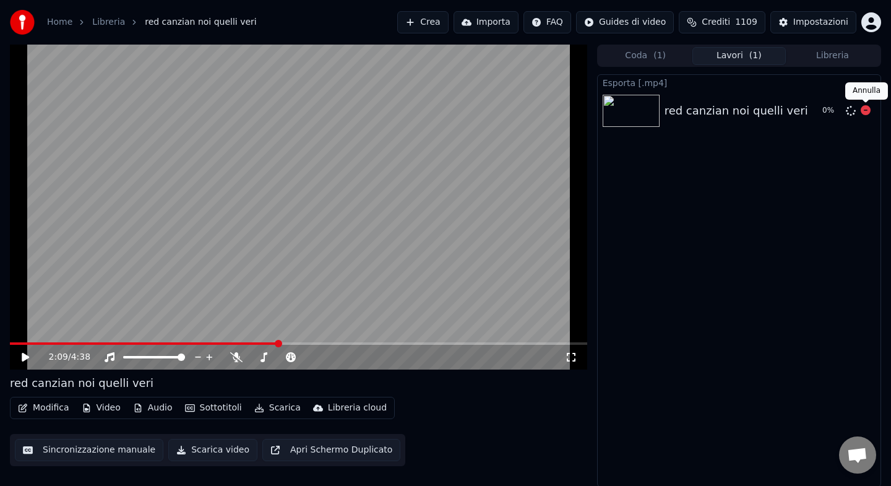
click at [866, 110] on icon at bounding box center [865, 110] width 10 height 10
click at [51, 409] on button "Modifica" at bounding box center [43, 407] width 61 height 17
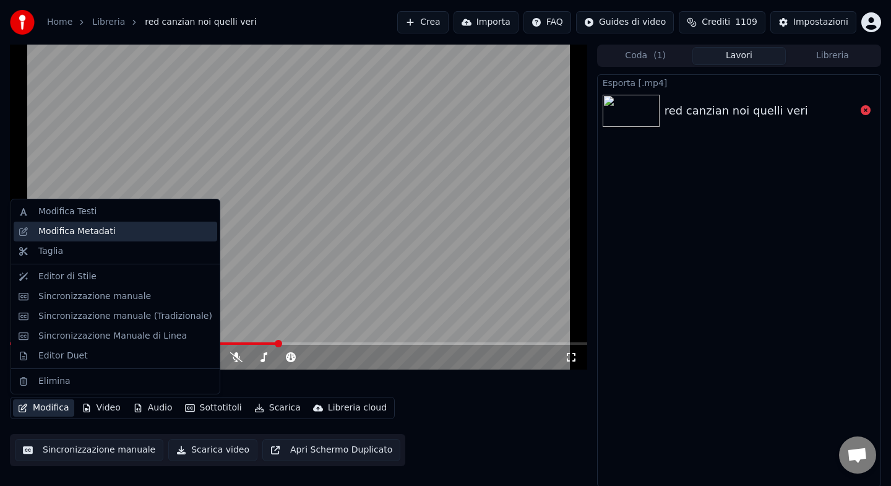
click at [97, 236] on div "Modifica Metadati" at bounding box center [76, 231] width 77 height 12
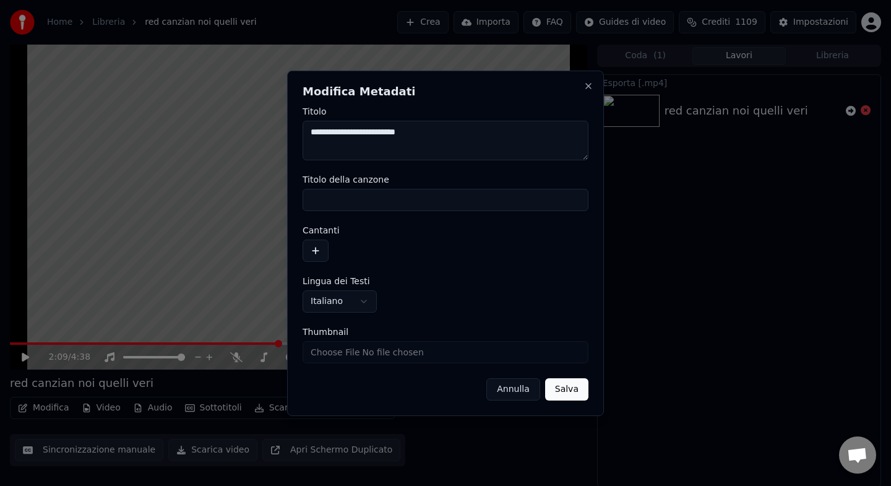
click at [444, 141] on textarea "**********" at bounding box center [445, 141] width 286 height 40
type textarea "**********"
click at [567, 391] on button "Salva" at bounding box center [566, 389] width 43 height 22
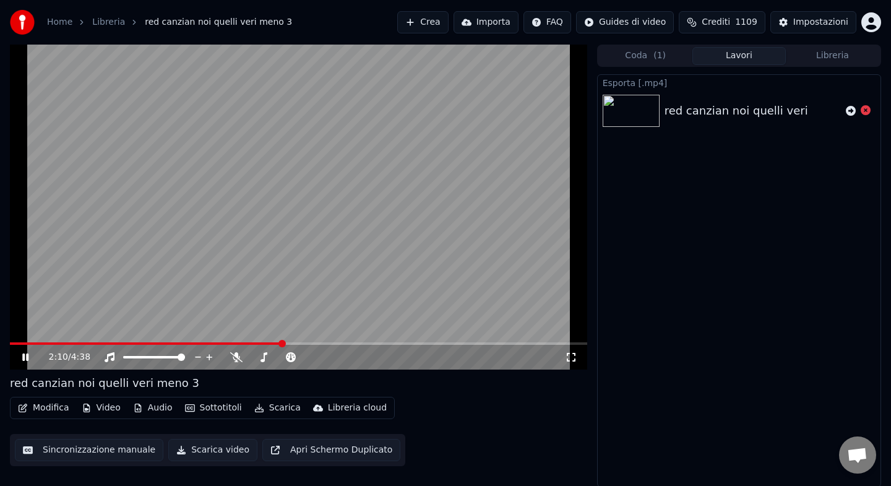
click at [156, 406] on button "Audio" at bounding box center [152, 407] width 49 height 17
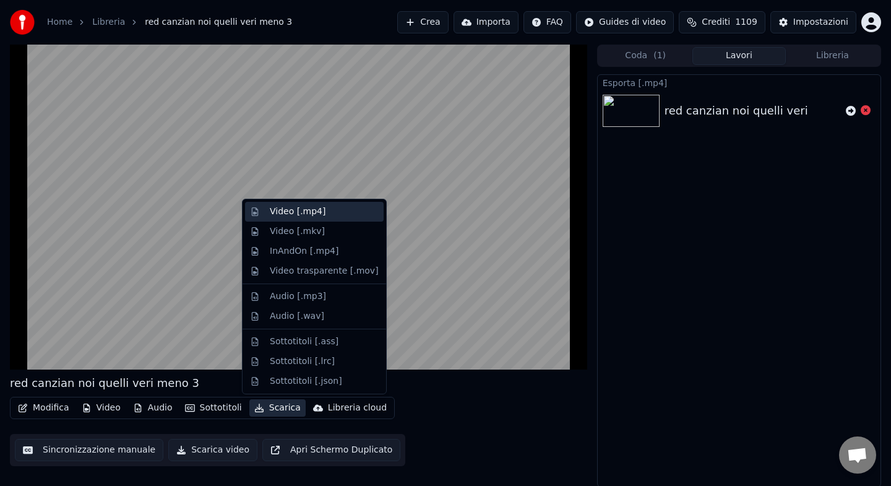
click at [285, 208] on div "Video [.mp4]" at bounding box center [298, 211] width 56 height 12
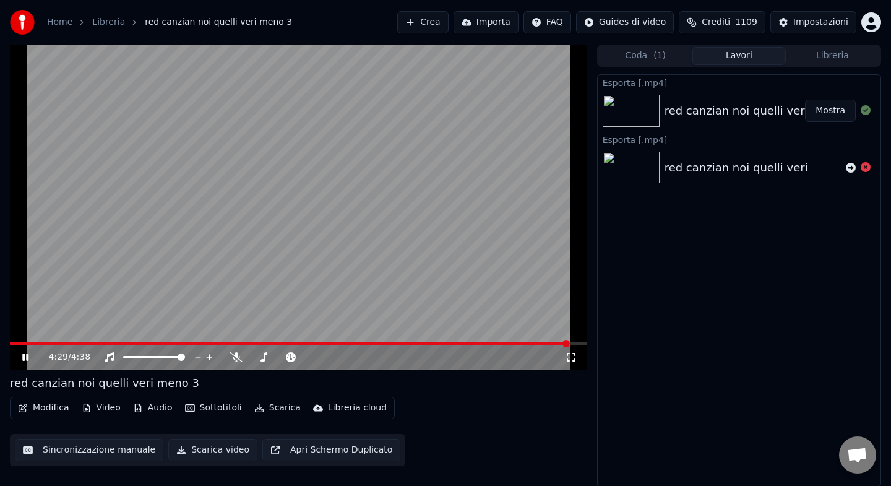
click at [26, 357] on icon at bounding box center [25, 356] width 6 height 7
